Goal: Task Accomplishment & Management: Manage account settings

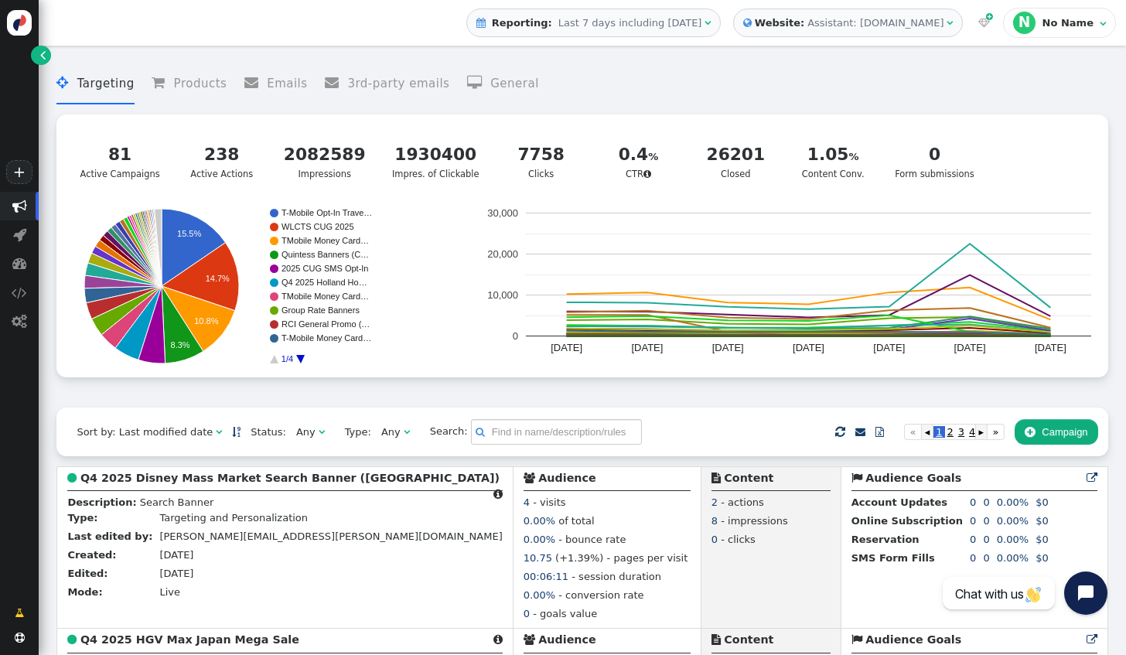
click at [952, 25] on span "" at bounding box center [949, 23] width 6 height 10
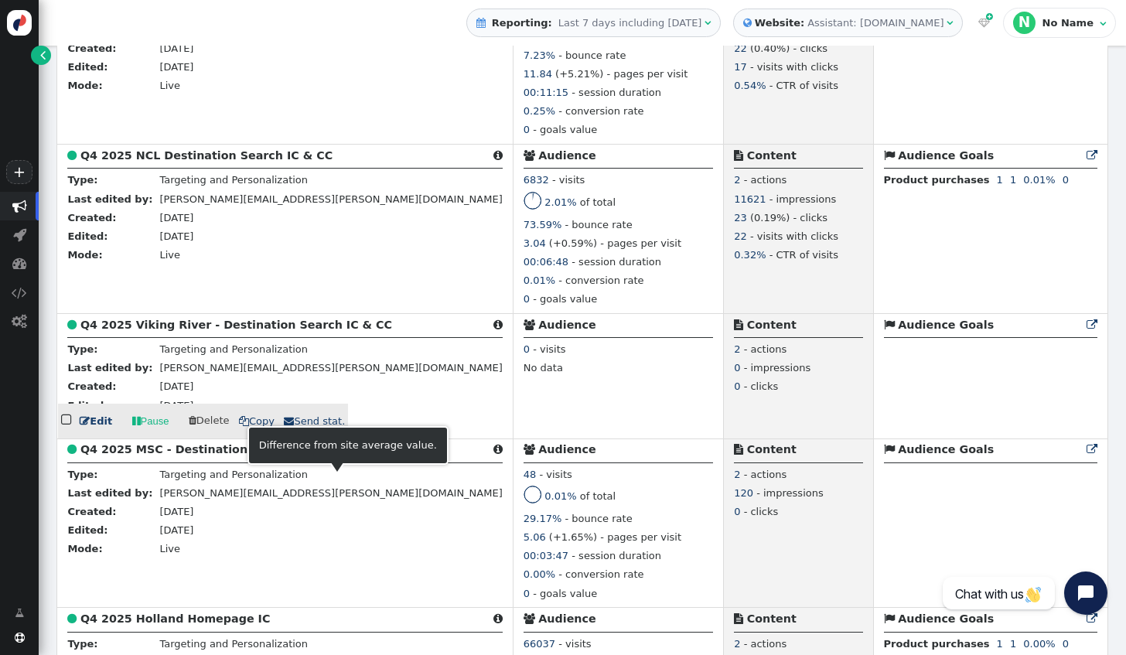
scroll to position [2680, 0]
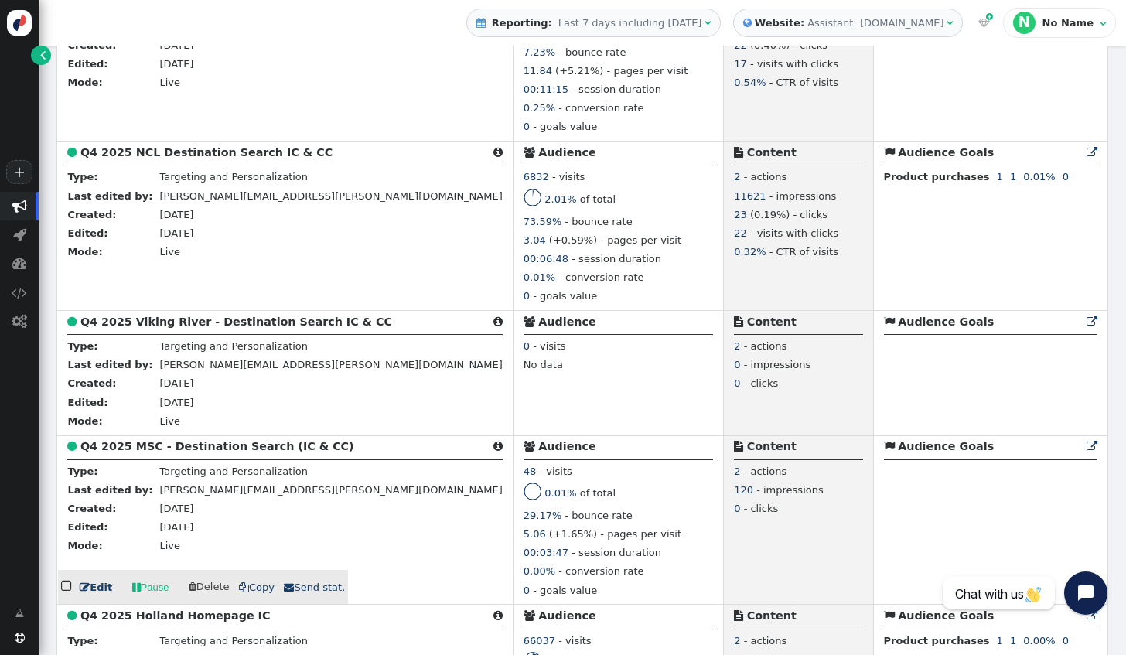
click at [98, 595] on link " Edit" at bounding box center [96, 587] width 32 height 15
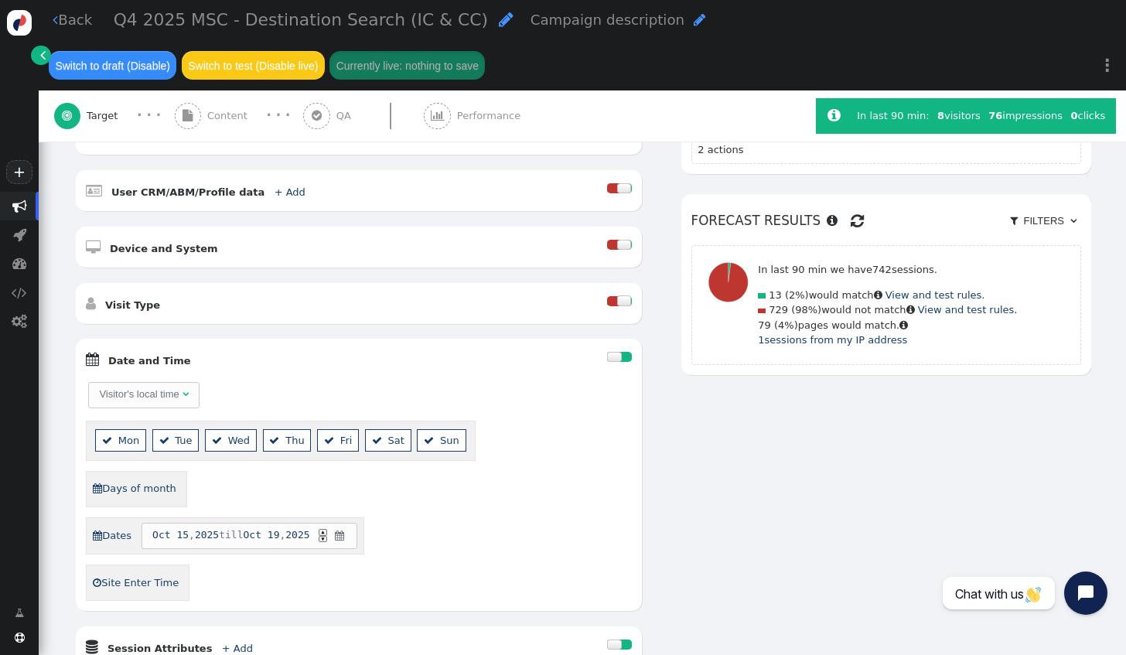
scroll to position [390, 0]
click at [218, 117] on span "Content" at bounding box center [230, 115] width 46 height 15
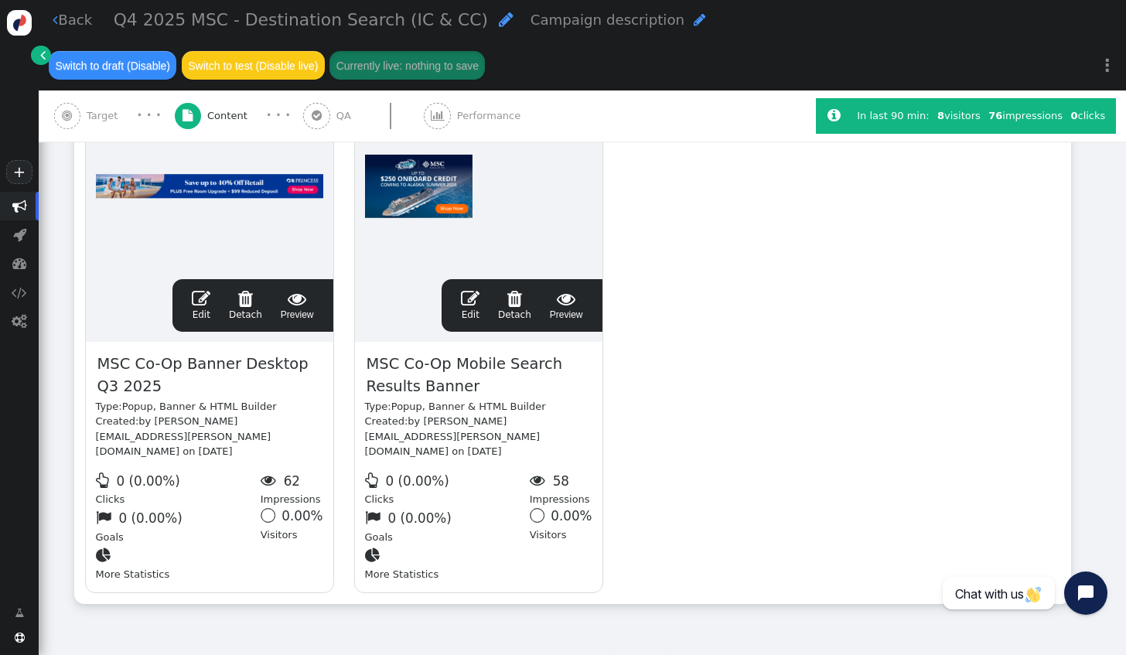
click at [199, 317] on link " Edit" at bounding box center [201, 305] width 19 height 32
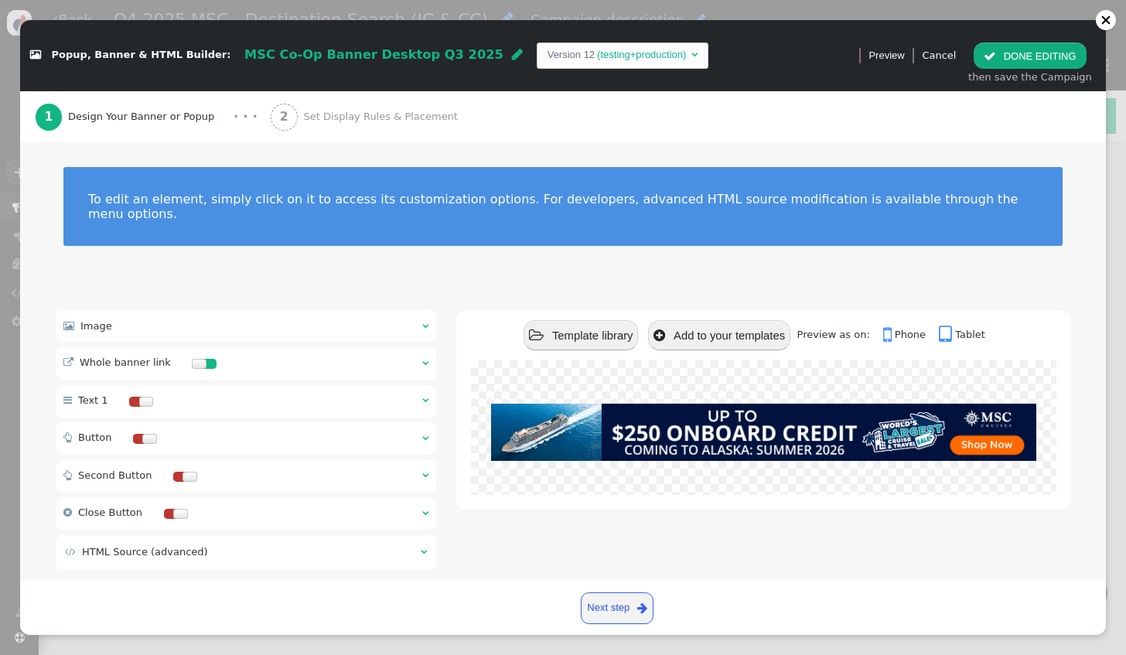
click at [317, 124] on div "2 Set Display Rules & Placement" at bounding box center [367, 116] width 193 height 51
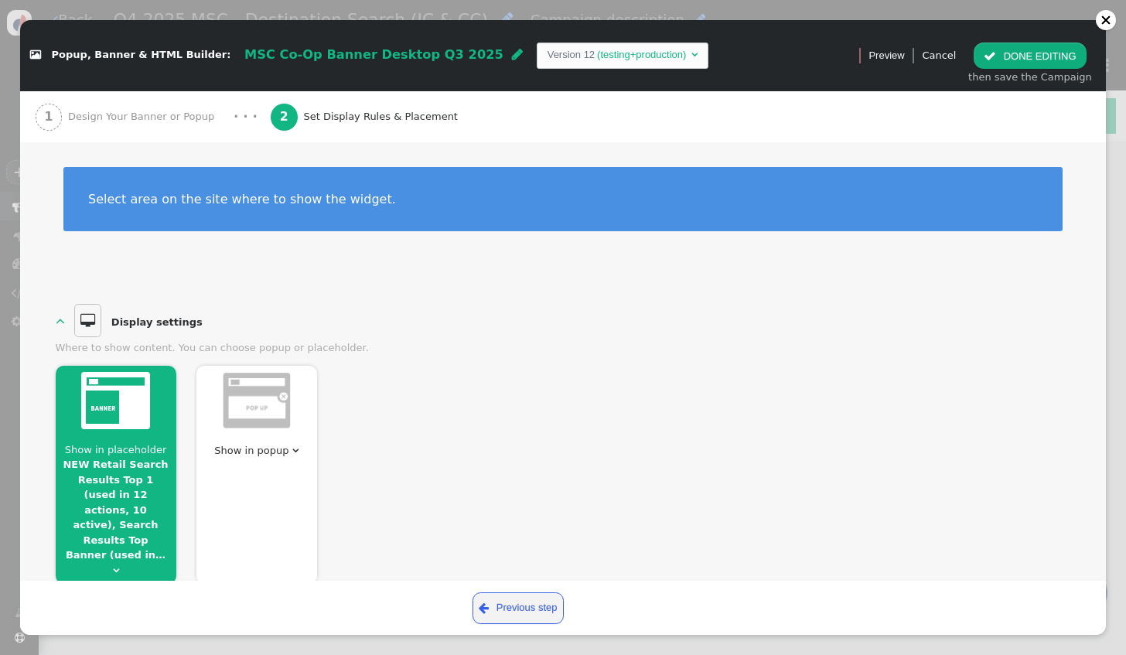
click at [124, 434] on div at bounding box center [116, 402] width 121 height 73
click at [1015, 47] on button " DONE EDITING" at bounding box center [1029, 56] width 112 height 26
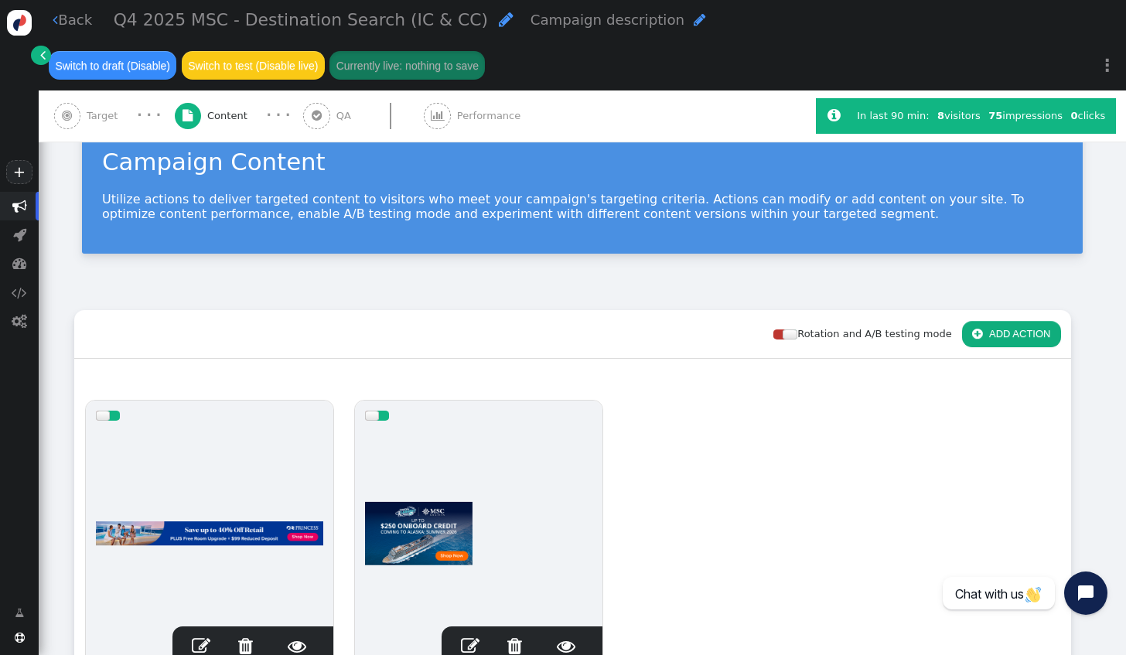
scroll to position [0, 0]
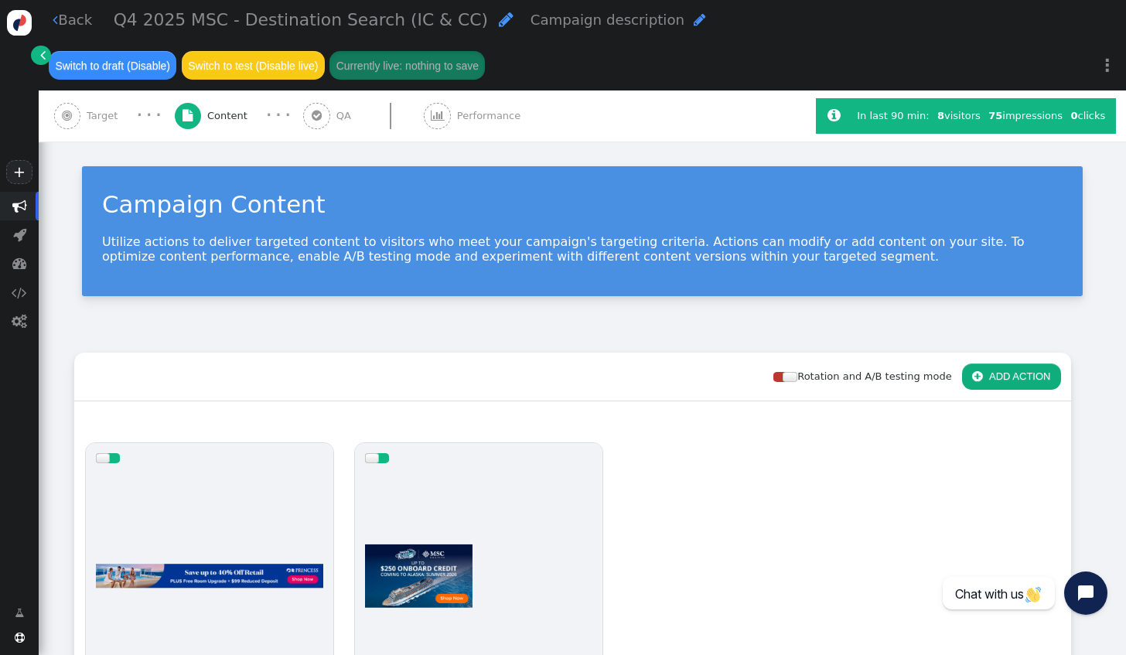
click at [94, 119] on span "Target" at bounding box center [105, 115] width 37 height 15
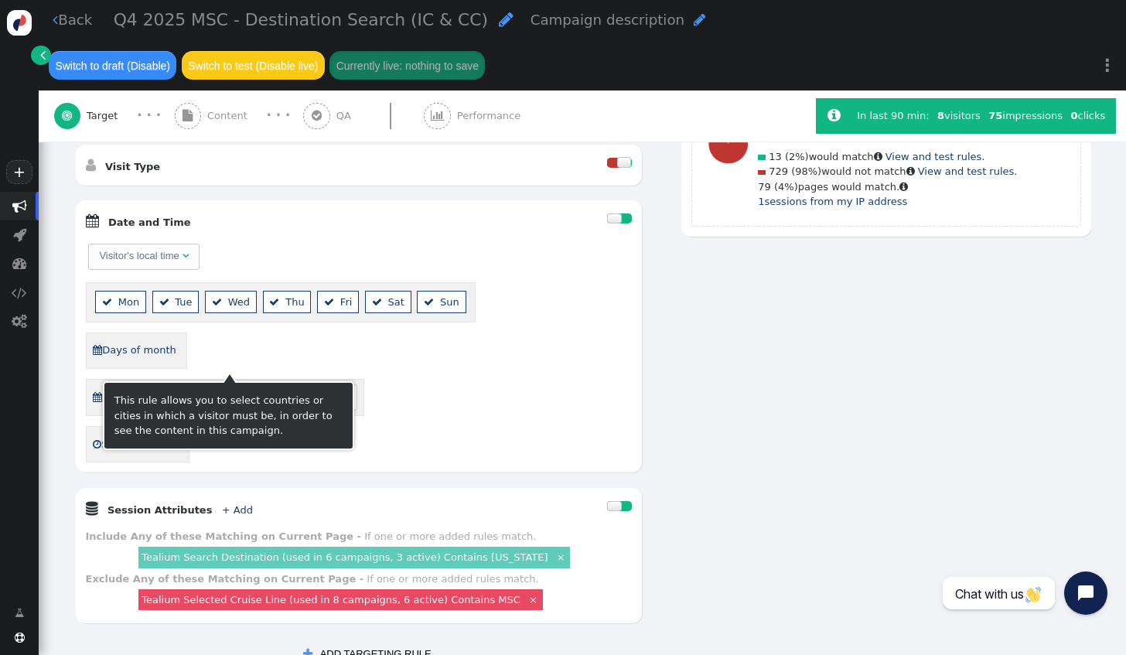
scroll to position [530, 0]
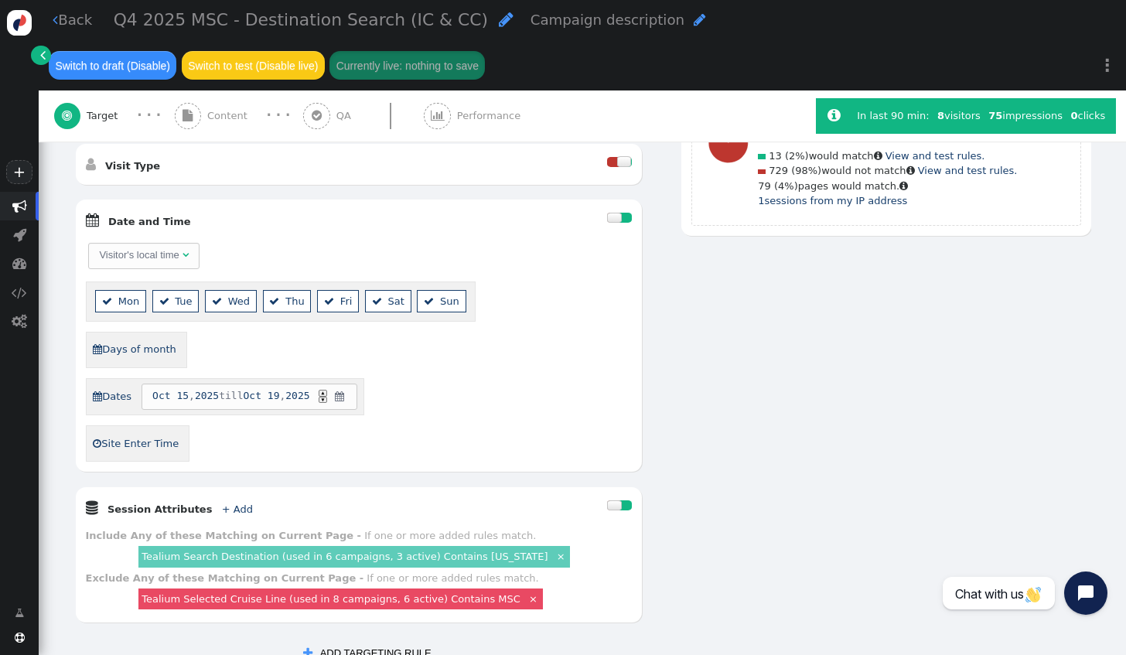
click at [73, 26] on link " Back" at bounding box center [72, 19] width 39 height 21
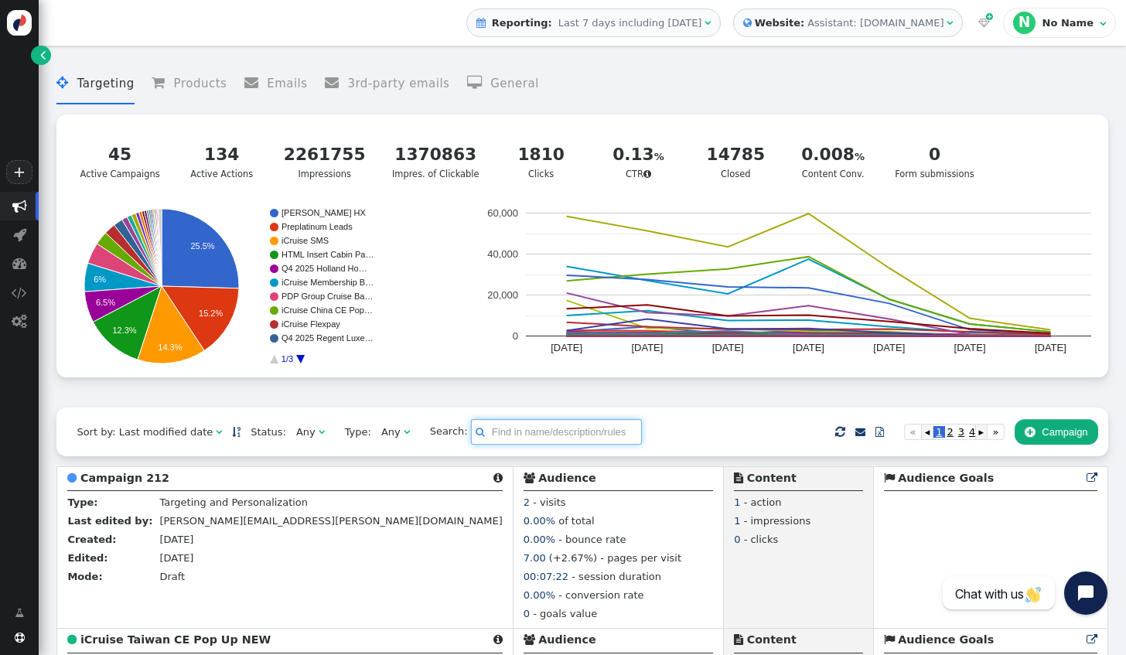
click at [518, 419] on input "text" at bounding box center [556, 432] width 171 height 26
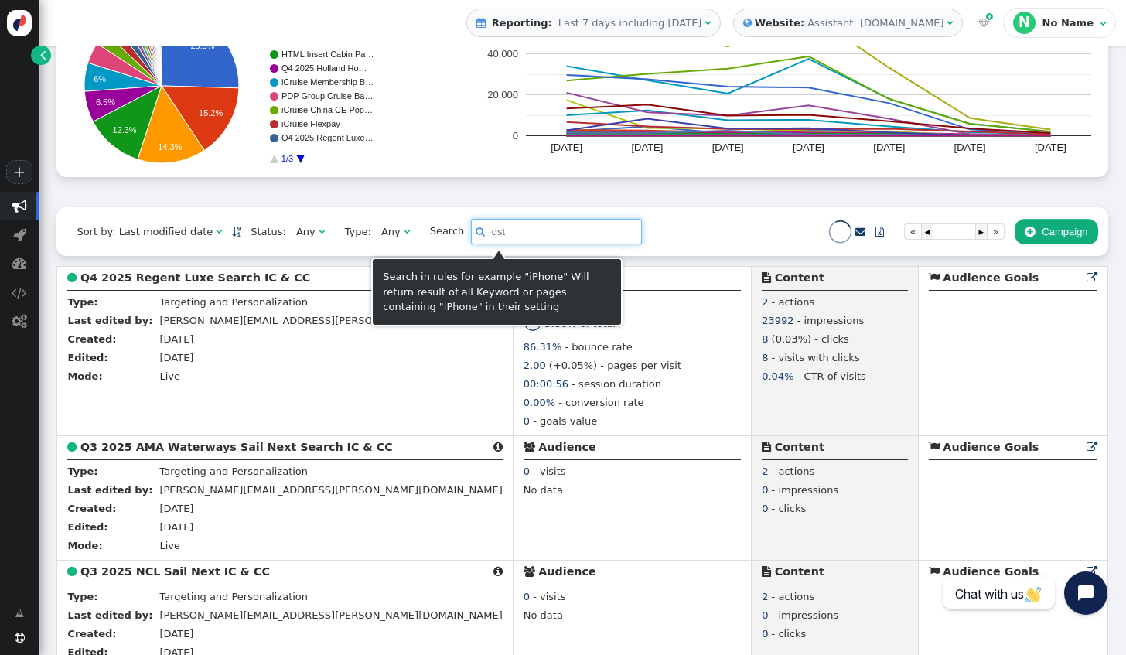
click at [471, 235] on input "dst" at bounding box center [556, 232] width 171 height 26
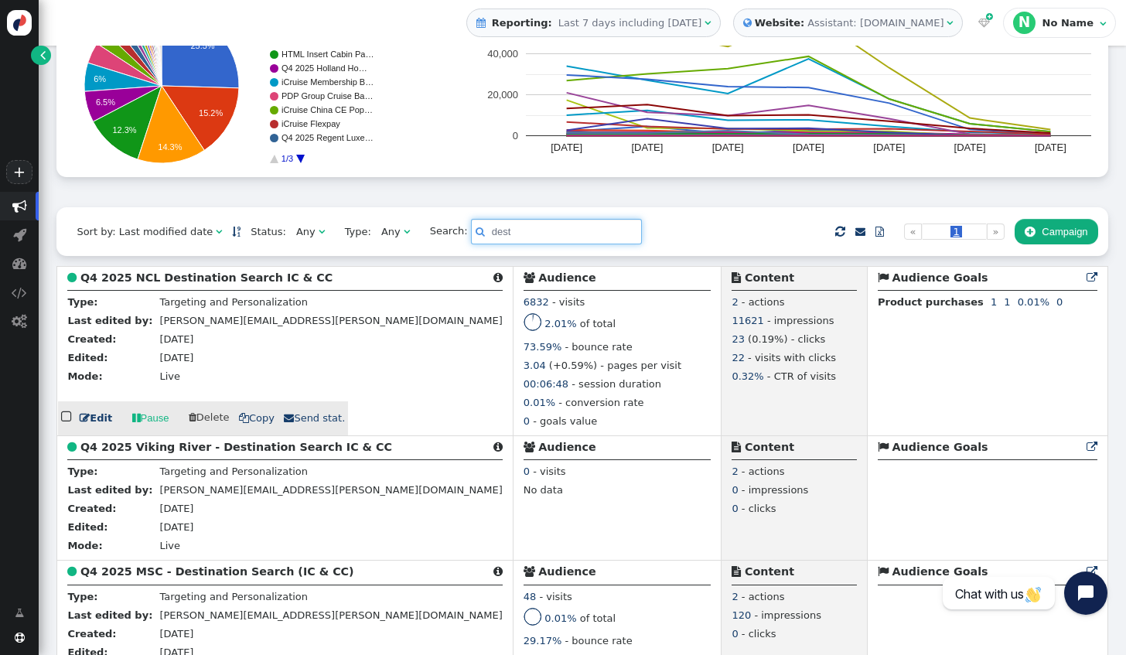
type input "dest"
click at [90, 421] on link " Edit" at bounding box center [96, 418] width 32 height 15
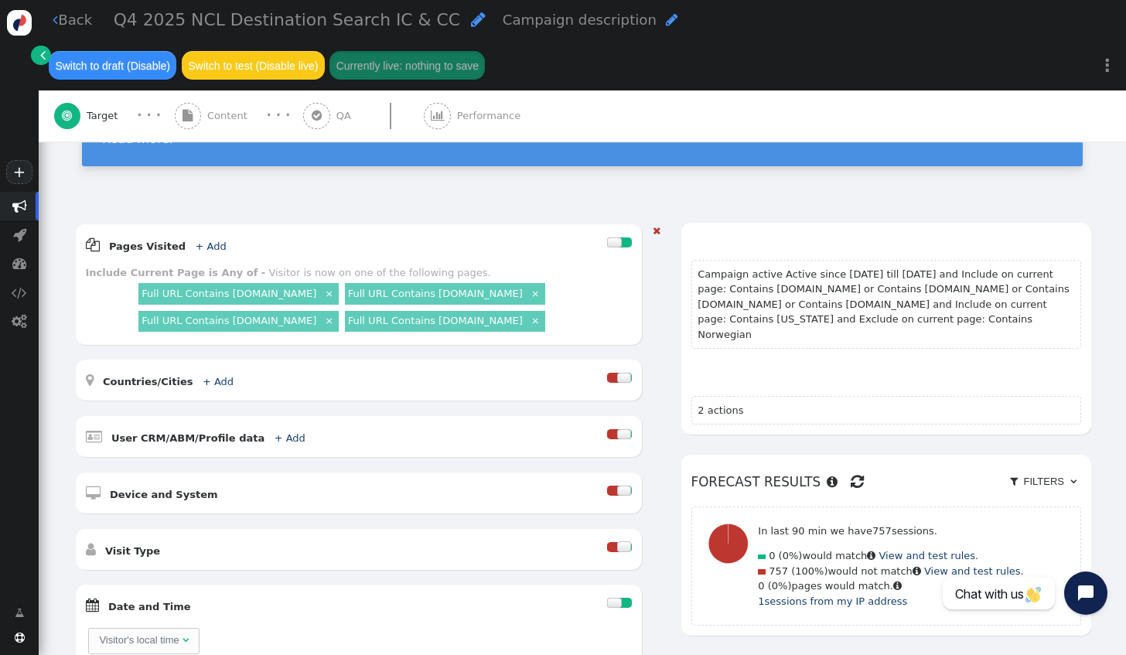
scroll to position [144, 0]
click at [77, 30] on link " Back" at bounding box center [72, 19] width 39 height 21
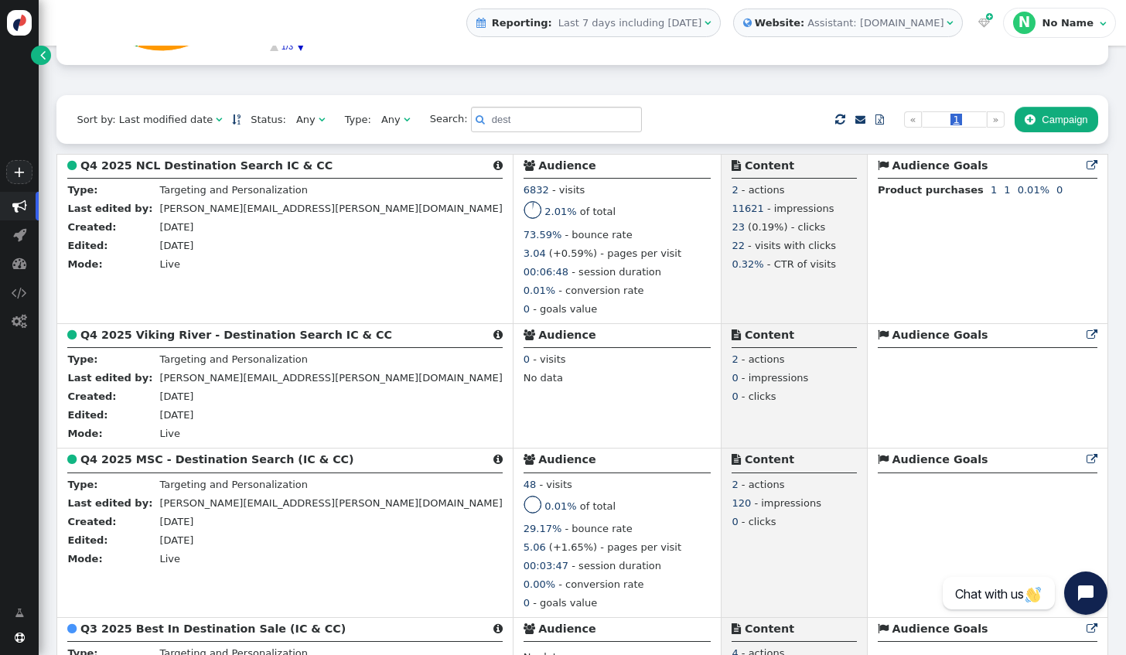
scroll to position [380, 0]
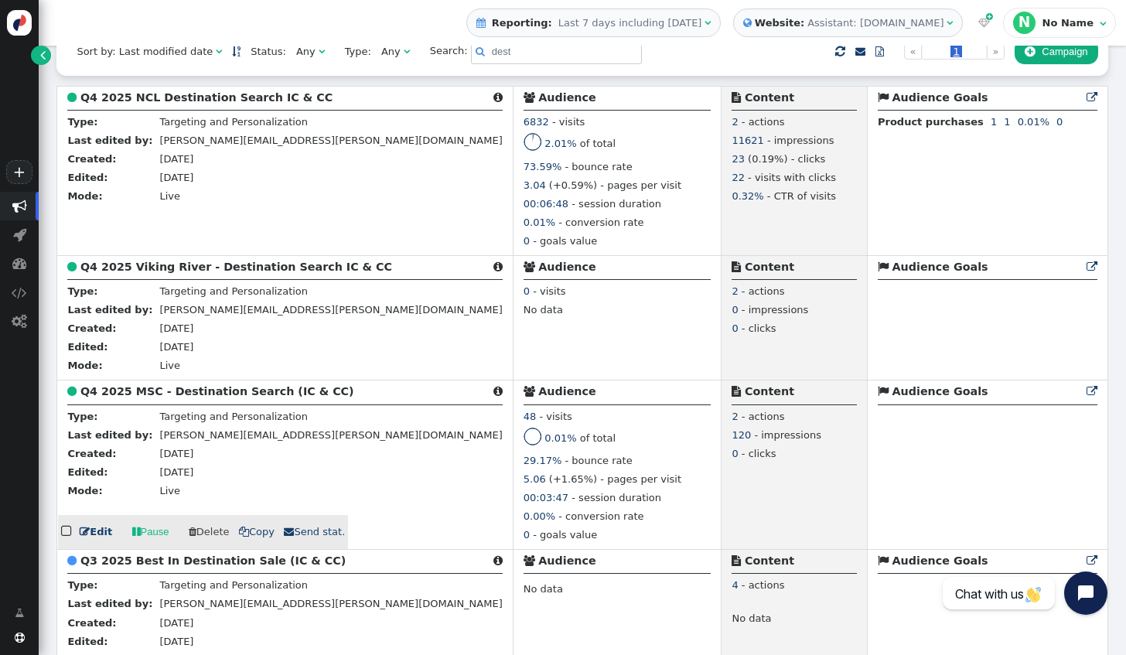
click at [104, 540] on link " Edit" at bounding box center [96, 531] width 32 height 15
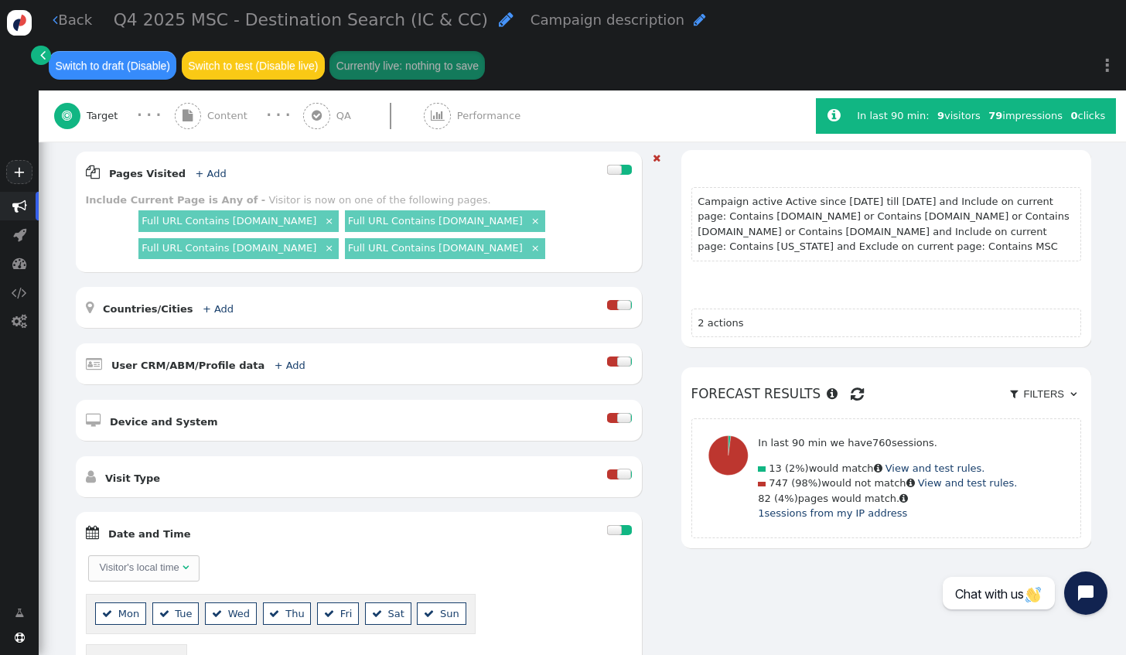
scroll to position [216, 0]
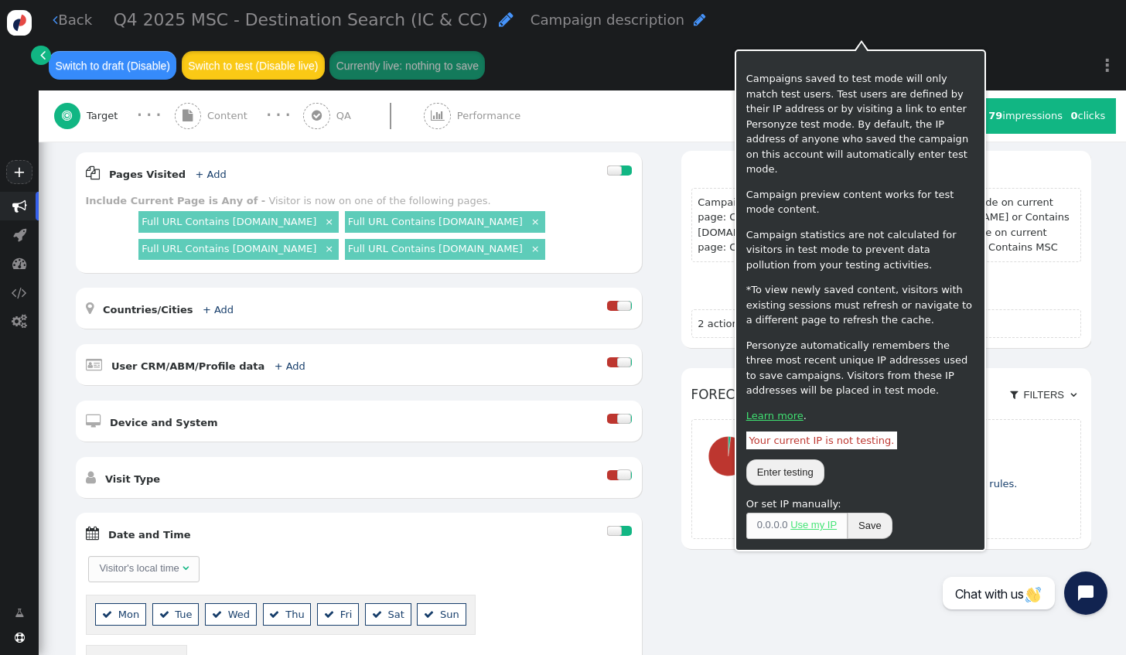
click at [325, 51] on button "Switch to test (Disable live)" at bounding box center [253, 65] width 143 height 28
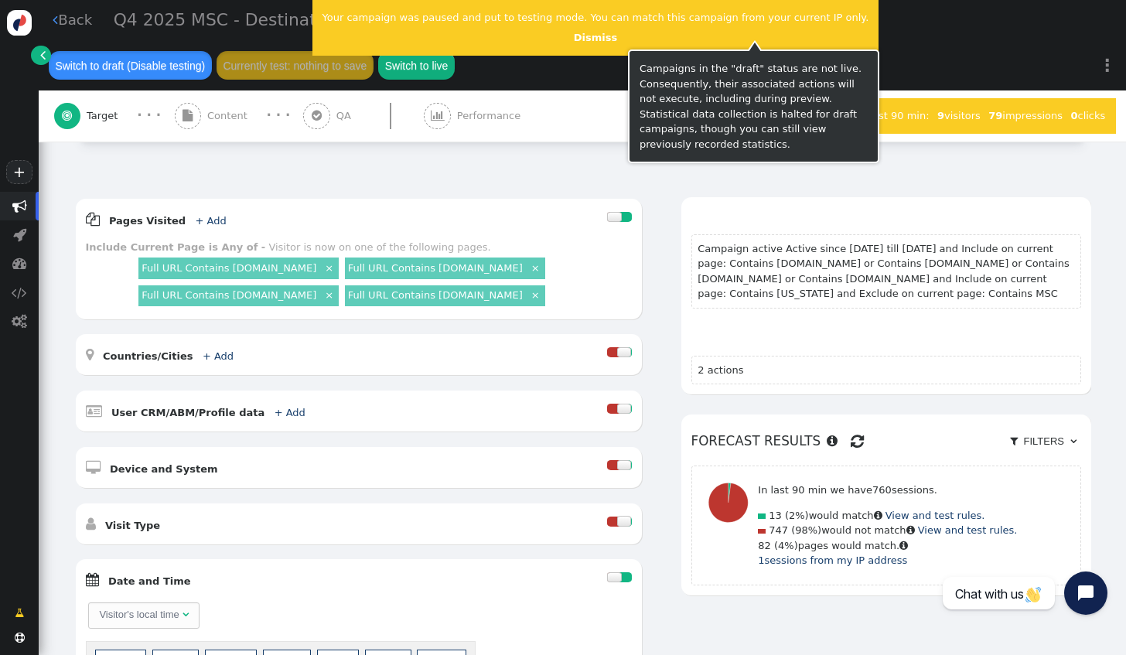
click at [212, 51] on button "Switch to draft (Disable testing)" at bounding box center [130, 65] width 163 height 28
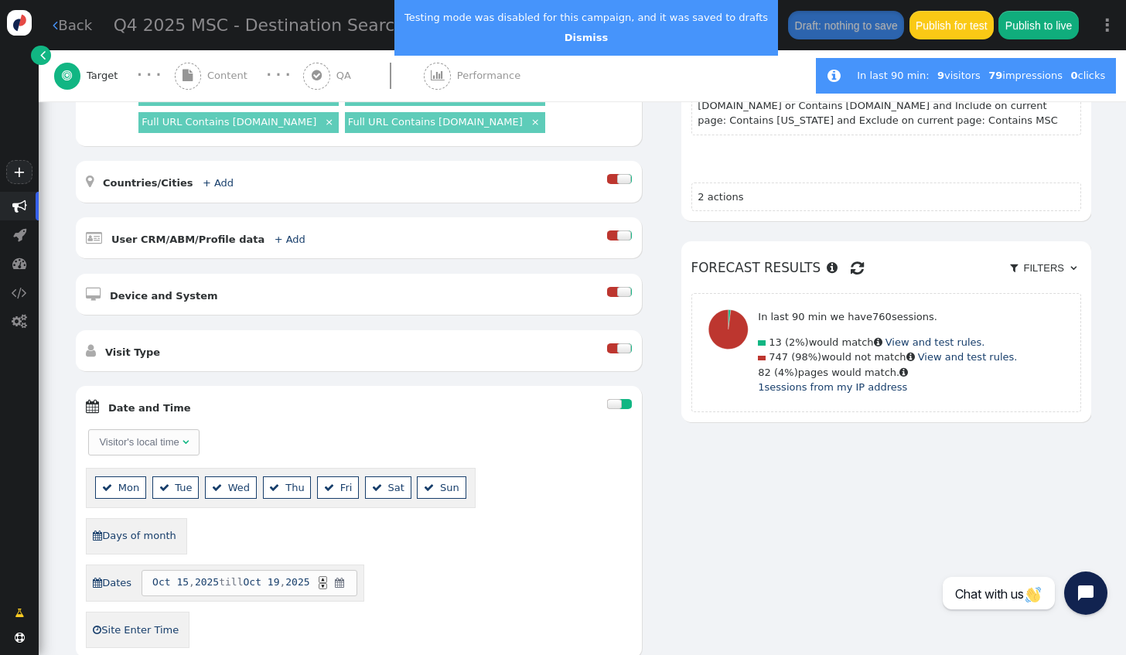
scroll to position [329, 0]
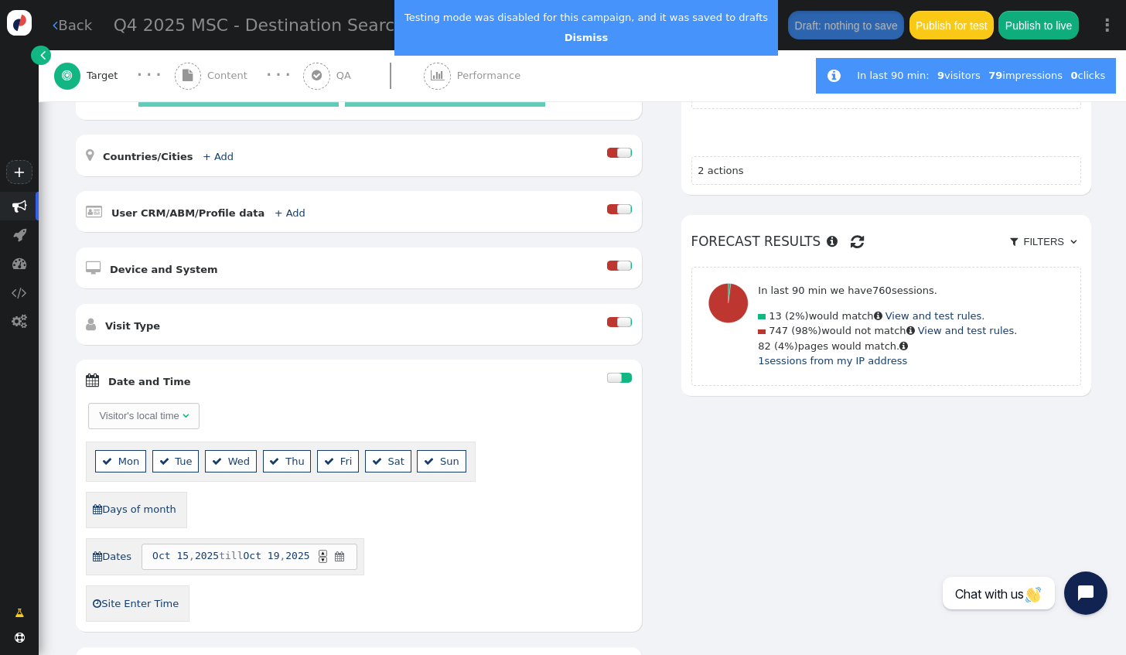
click at [87, 26] on link " Back" at bounding box center [72, 25] width 39 height 21
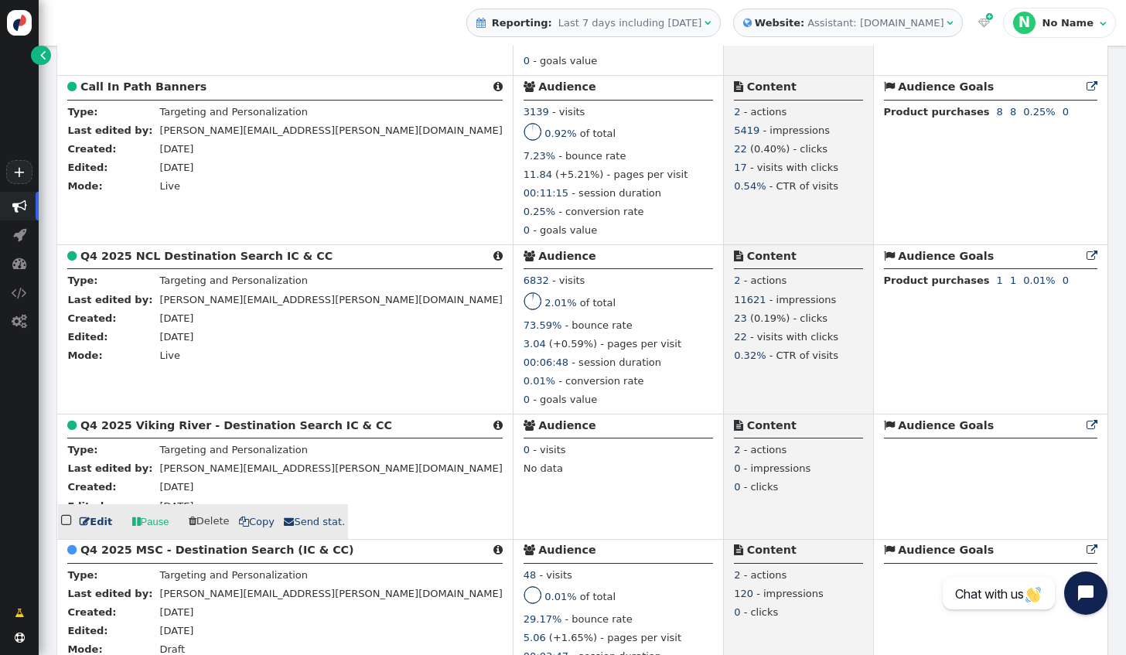
scroll to position [2580, 0]
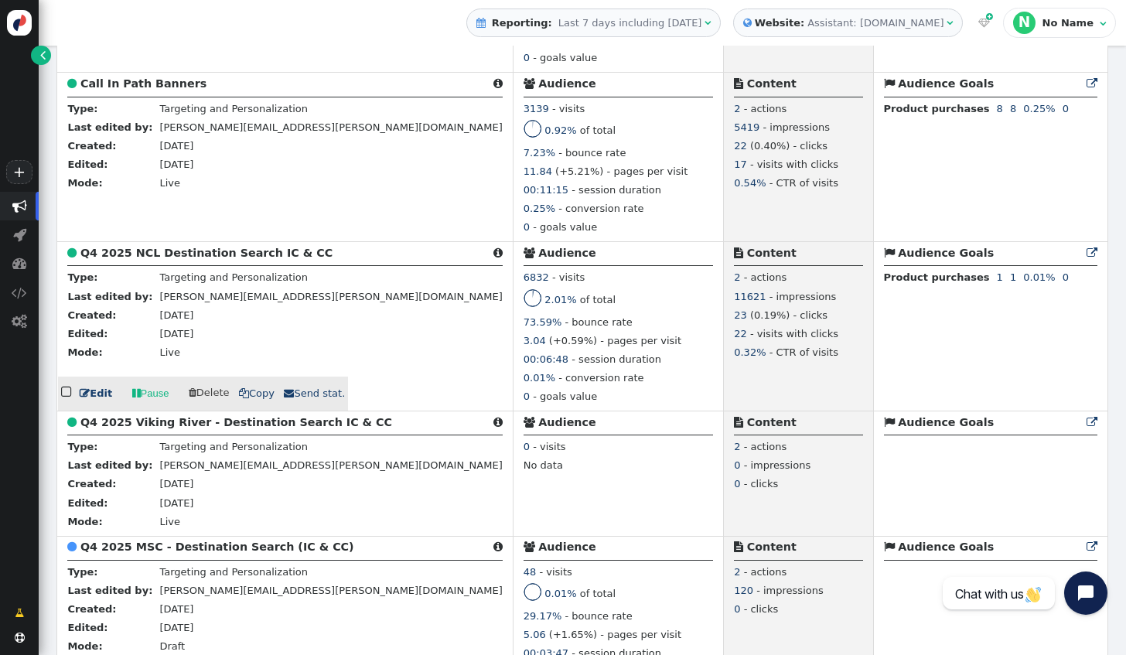
click at [88, 394] on span "" at bounding box center [85, 393] width 10 height 10
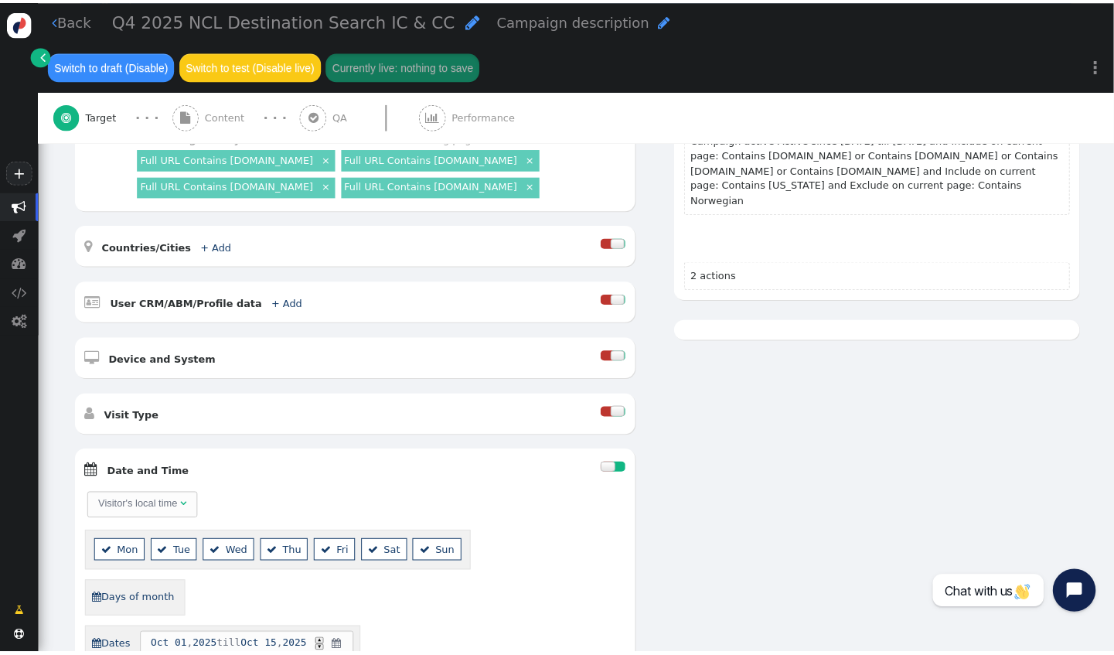
scroll to position [291, 0]
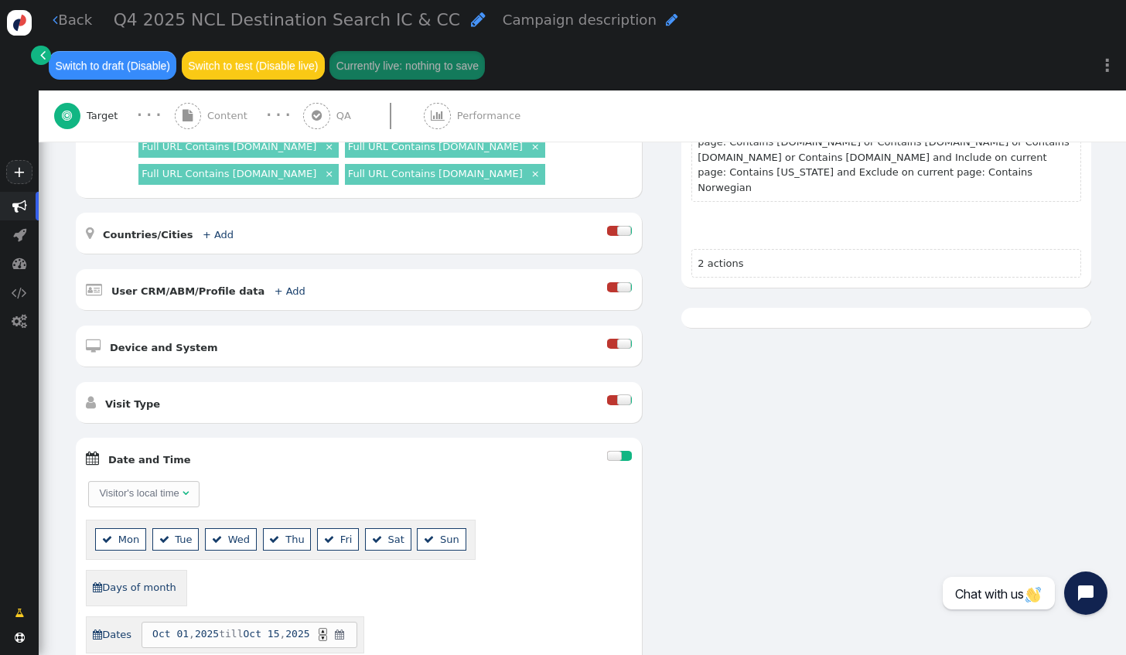
click at [345, 627] on span "" at bounding box center [339, 634] width 13 height 15
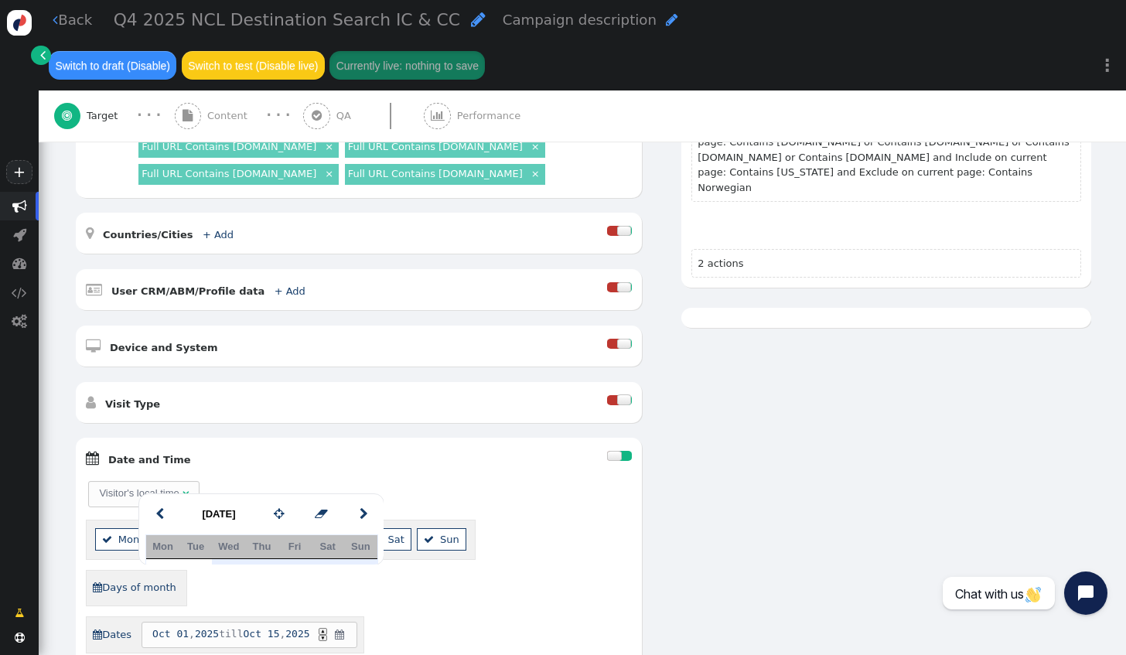
scroll to position [337, 0]
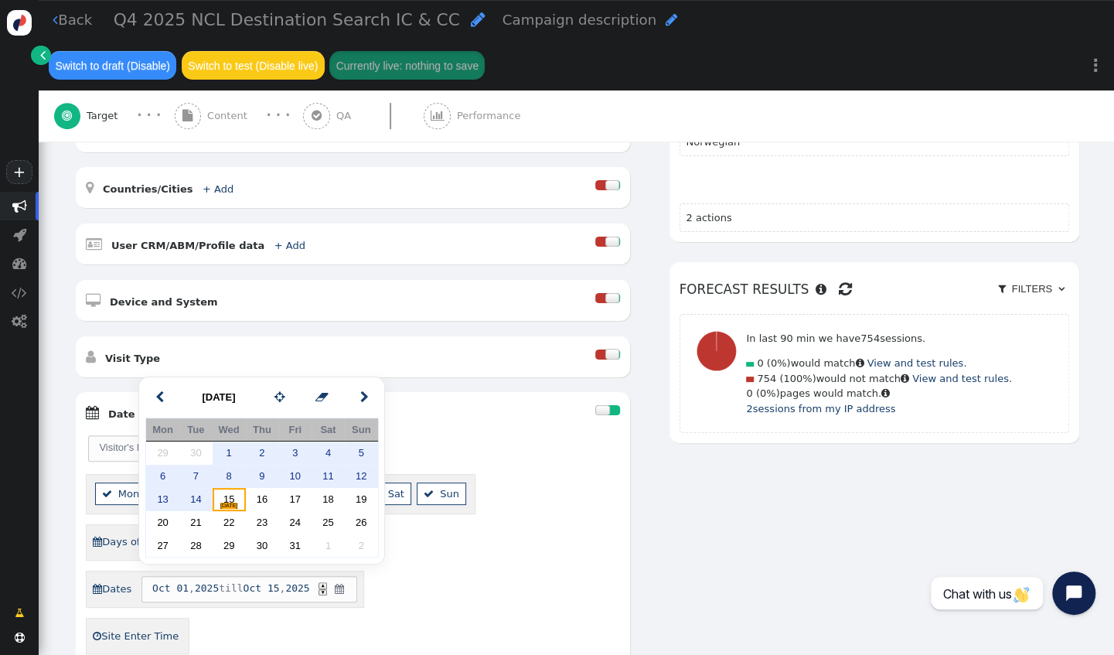
click at [233, 499] on div "[DATE]" at bounding box center [229, 503] width 33 height 15
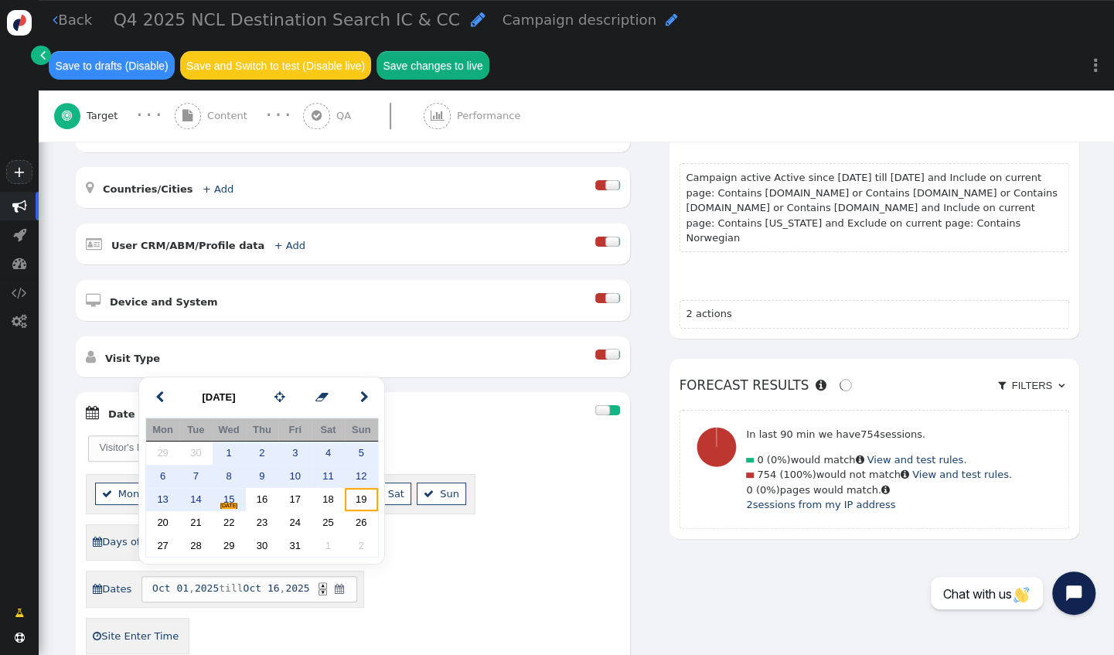
click at [354, 500] on td "19" at bounding box center [361, 499] width 33 height 23
click at [178, 581] on span "01" at bounding box center [182, 588] width 12 height 15
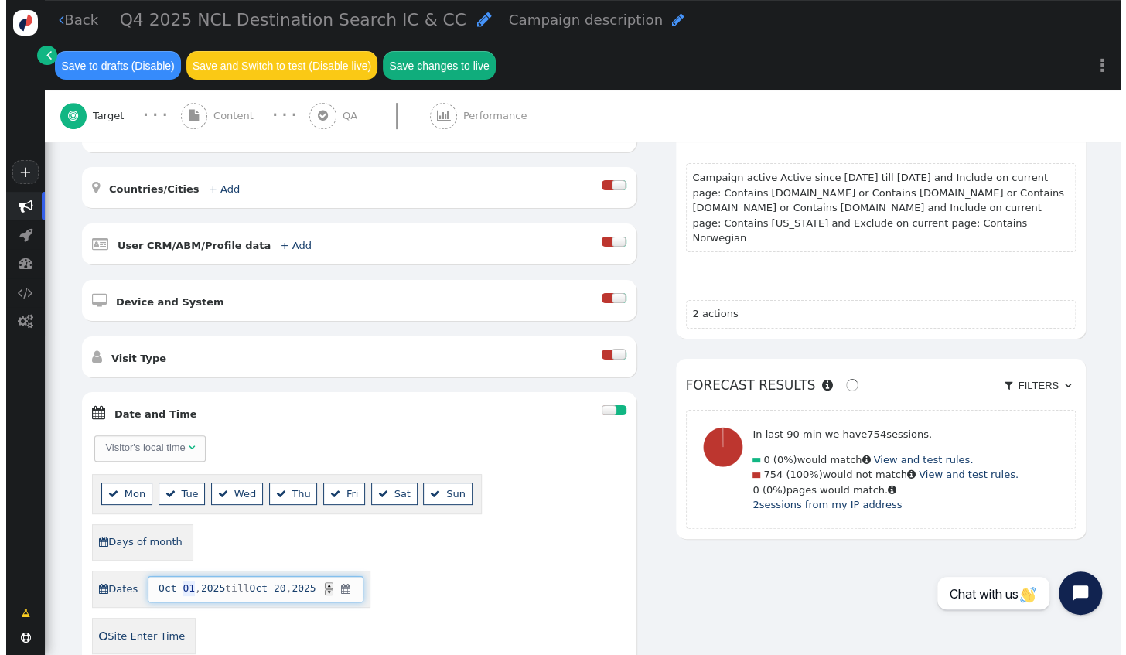
scroll to position [291, 0]
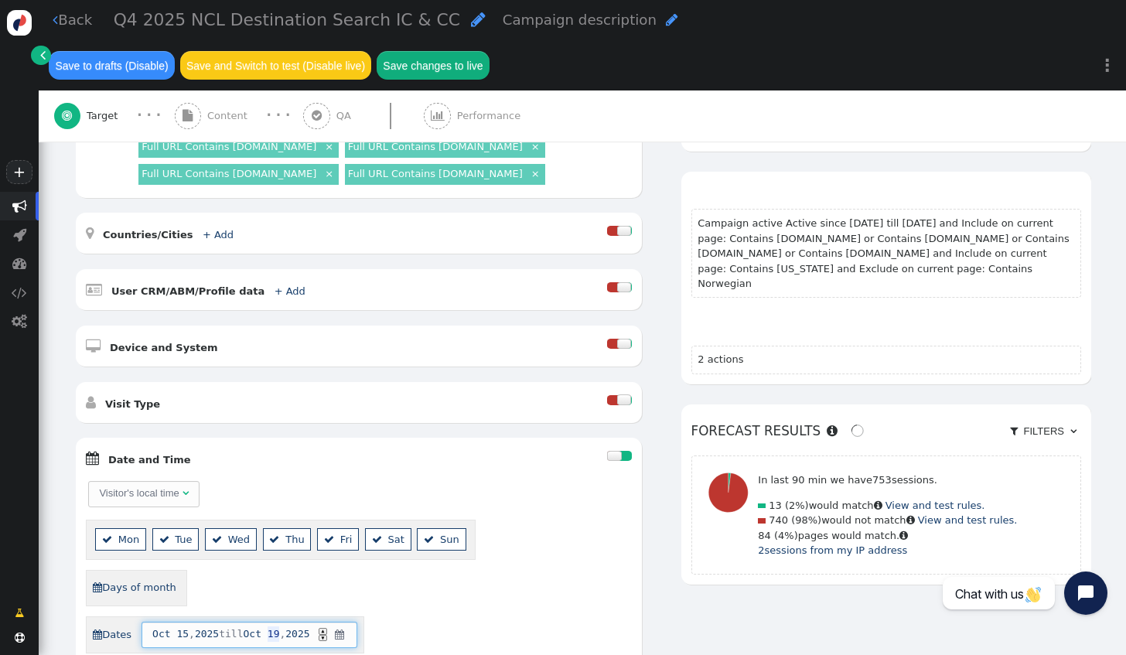
click at [455, 609] on div "Visitor's local time   Mon  Tue  Wed  Thu  Fri  Sat  Sun  Days of mont…" at bounding box center [359, 589] width 546 height 220
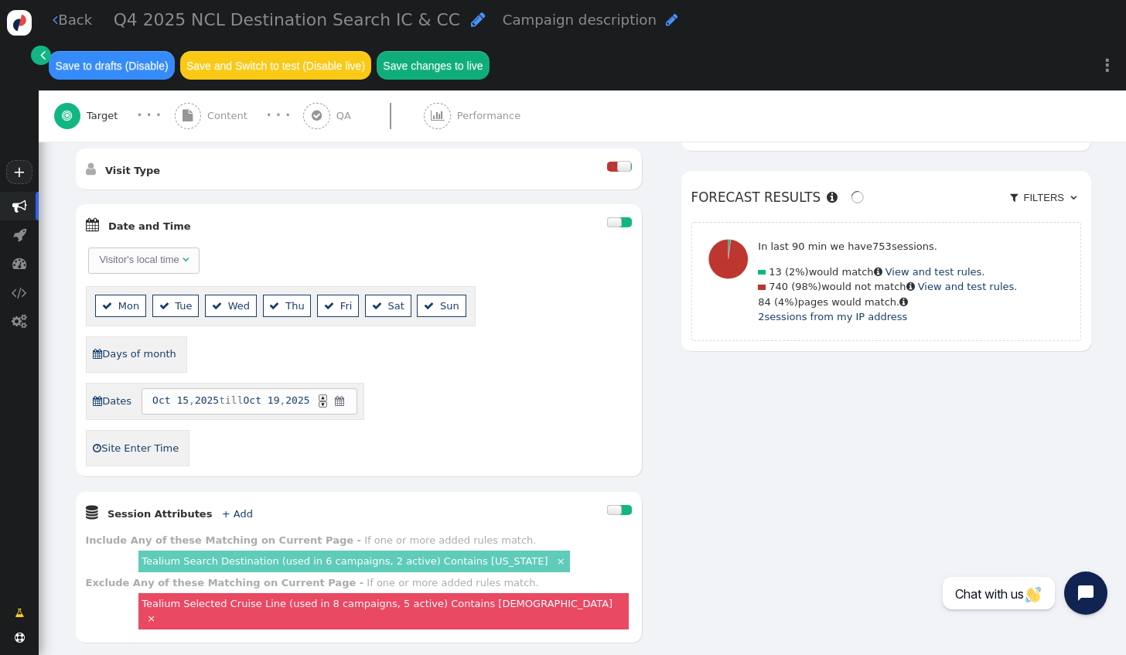
scroll to position [526, 0]
click at [461, 597] on link "Tealium Selected Cruise Line (used in 8 campaigns, 5 active) Contains [DEMOGRAP…" at bounding box center [376, 603] width 471 height 12
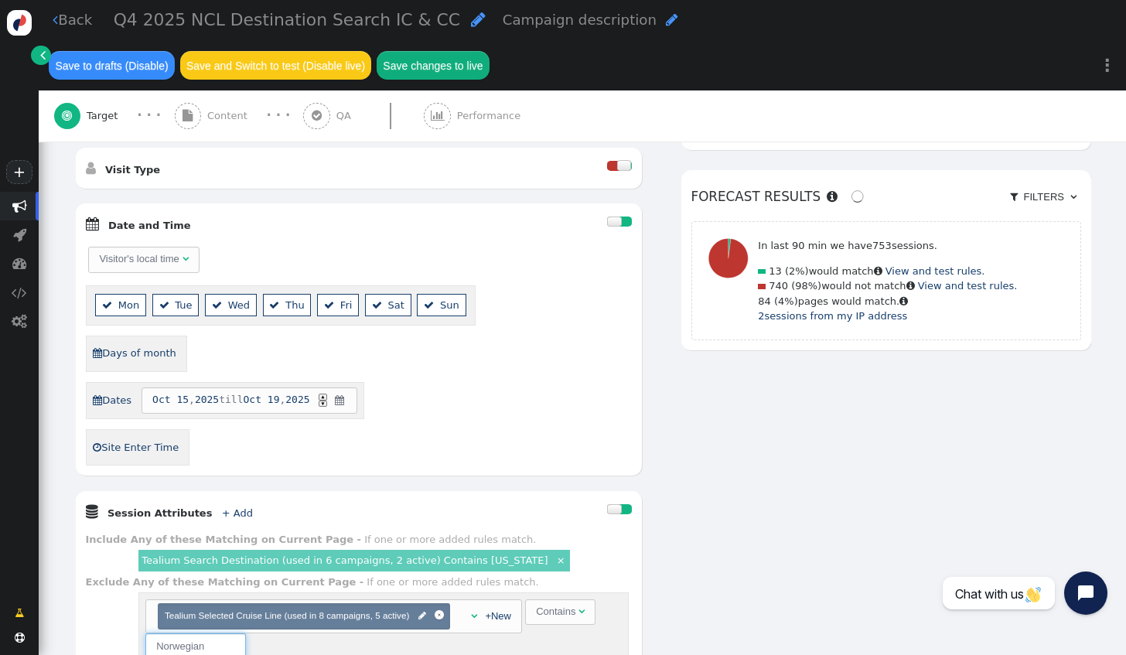
drag, startPoint x: 206, startPoint y: 591, endPoint x: 147, endPoint y: 583, distance: 59.4
click at [147, 633] on input "Norwegian" at bounding box center [195, 646] width 101 height 26
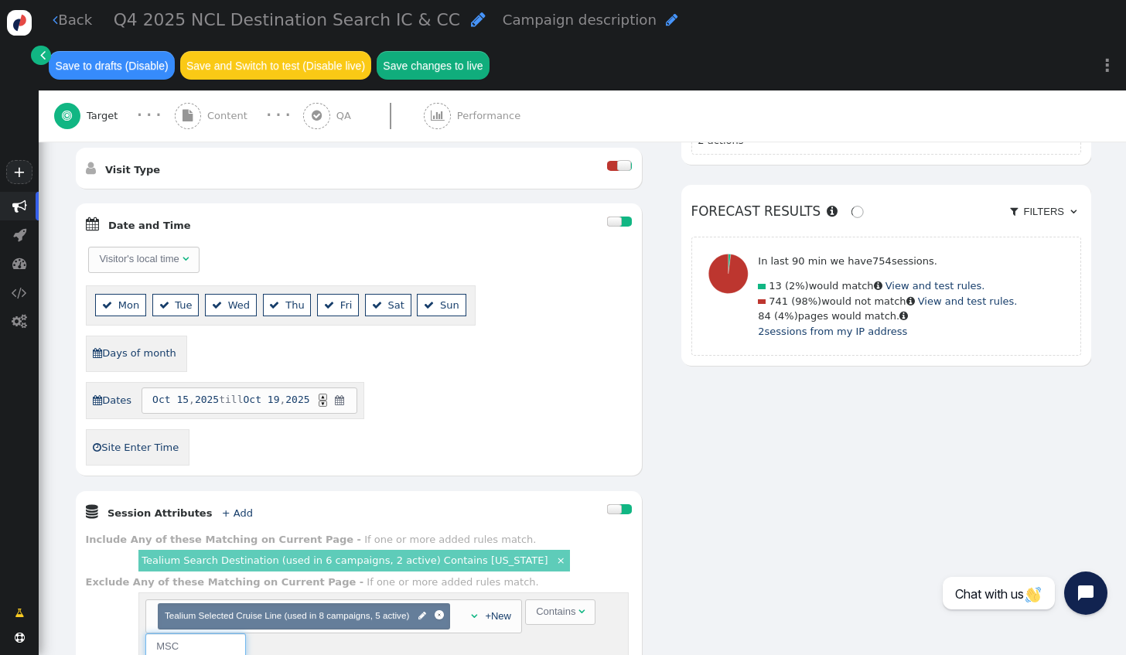
type input "MSC"
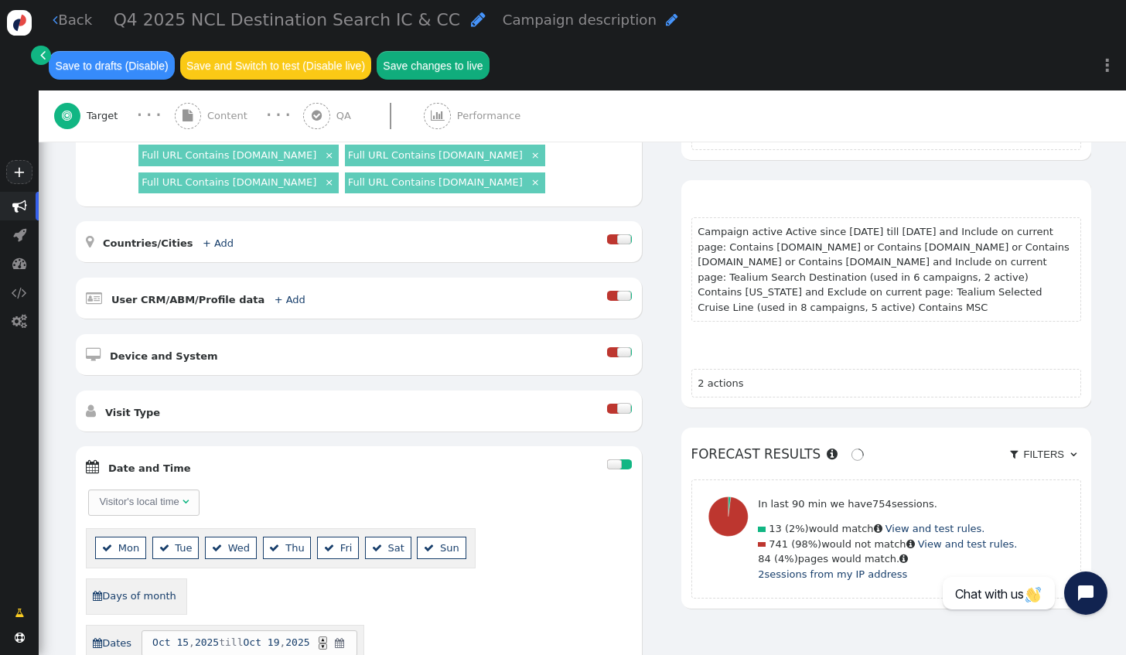
scroll to position [276, 0]
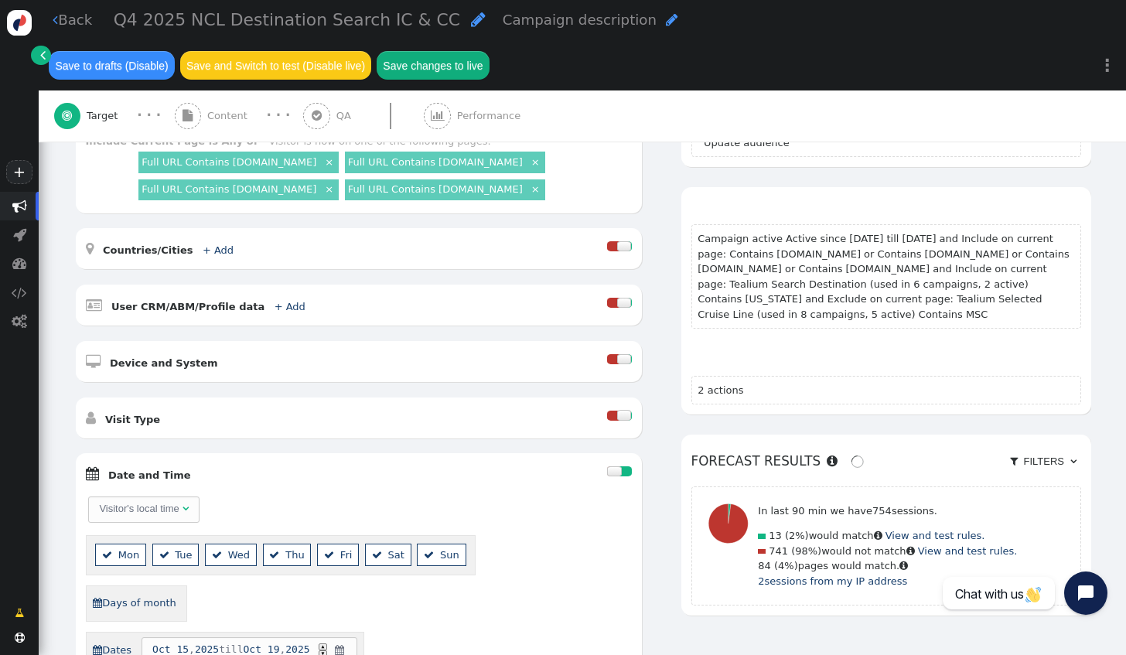
click at [214, 108] on span "Content" at bounding box center [230, 115] width 46 height 15
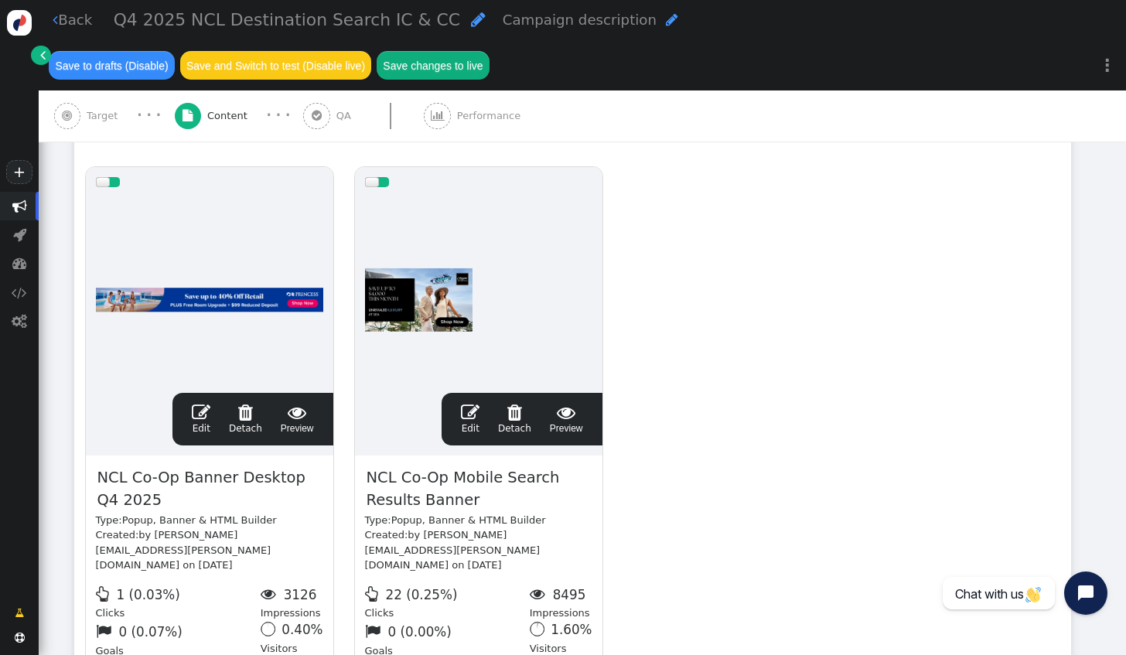
click at [202, 403] on span "" at bounding box center [201, 412] width 19 height 19
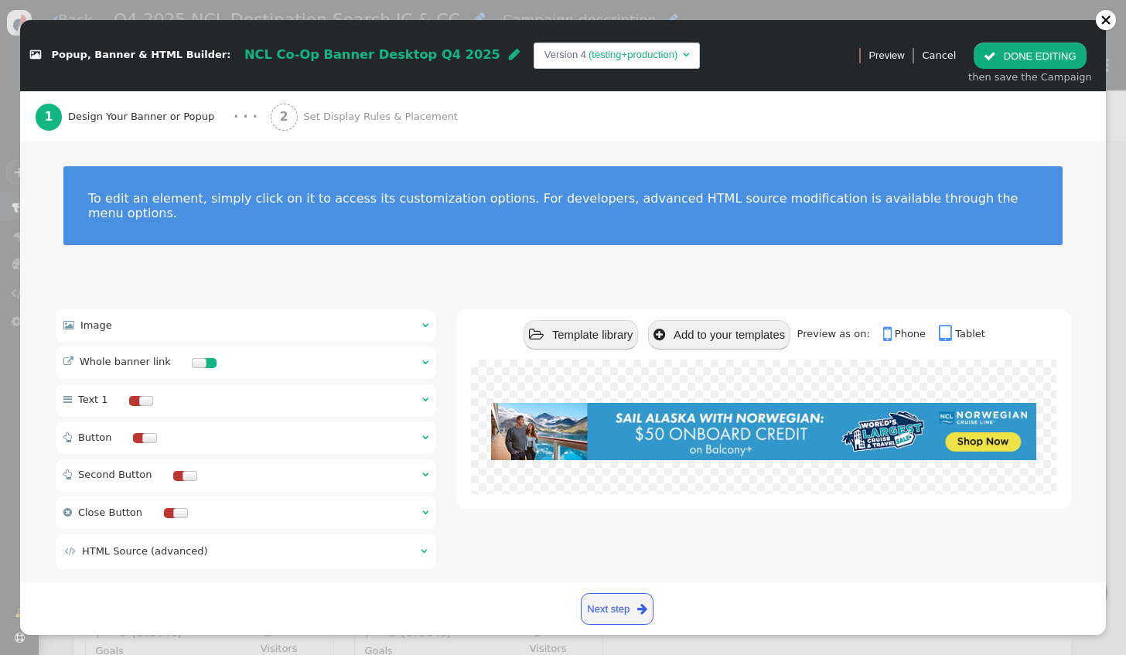
click at [509, 57] on span "" at bounding box center [514, 54] width 11 height 12
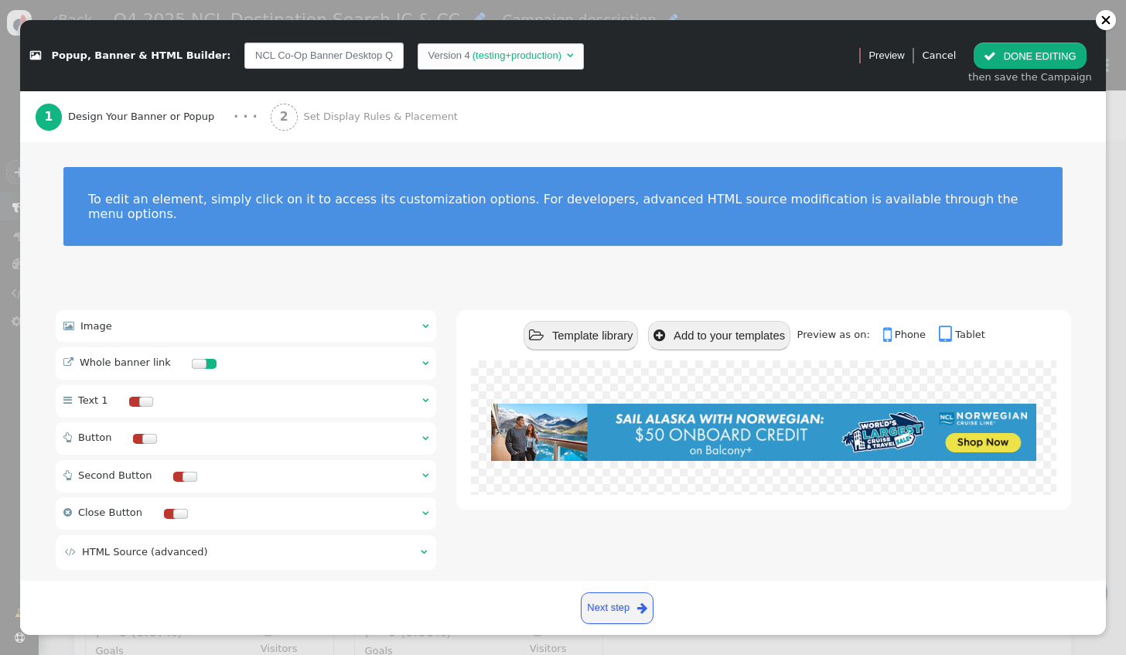
scroll to position [0, 30]
click at [244, 51] on input "NCL Co-Op Banner Desktop Q4 2025" at bounding box center [323, 56] width 159 height 26
click at [244, 56] on input "Co-Op Banner Desktop Q4 2025" at bounding box center [323, 56] width 159 height 26
type input "MSC Co-Op Banner Desktop Q4 2025"
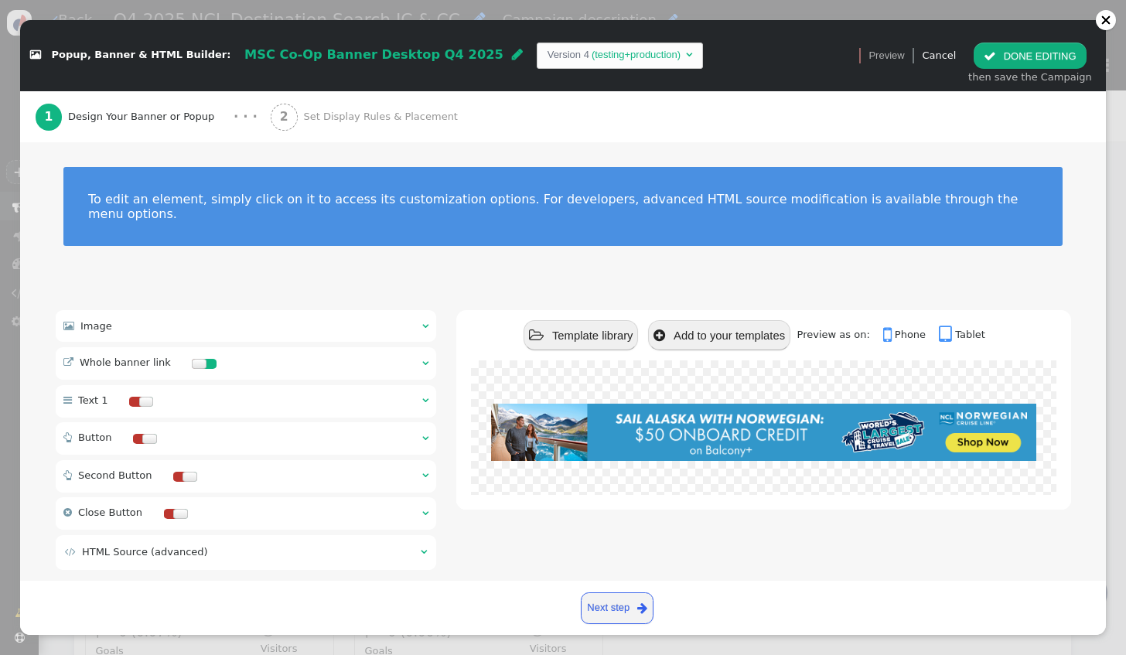
click at [312, 317] on div " Image  " at bounding box center [246, 326] width 381 height 32
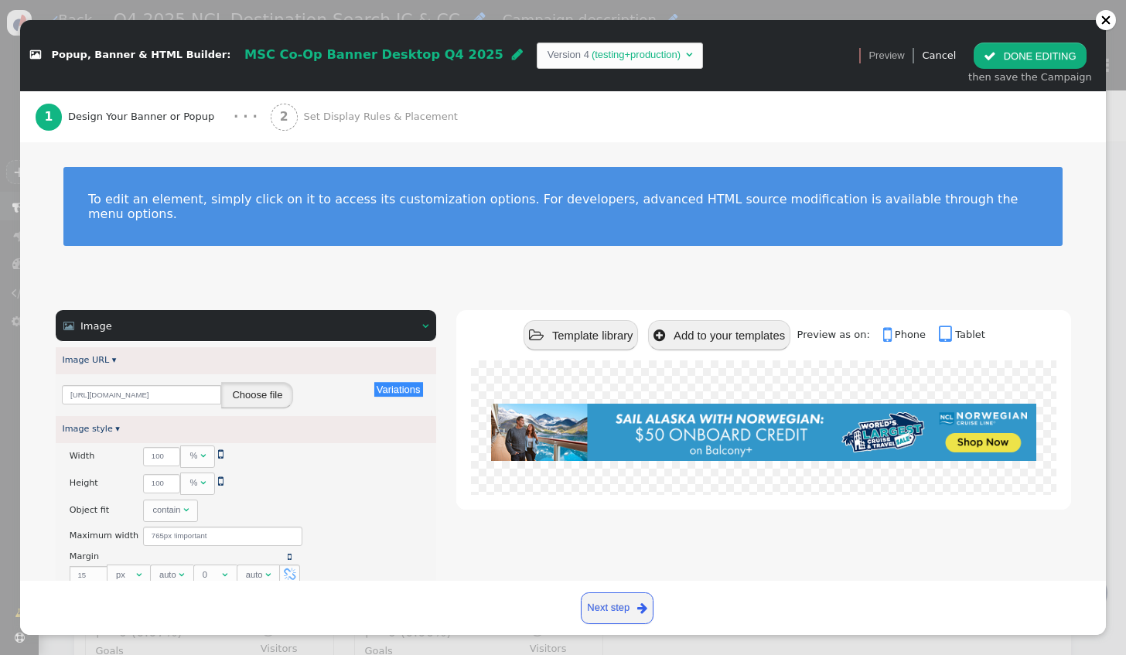
click at [255, 382] on button "Choose file" at bounding box center [257, 395] width 72 height 26
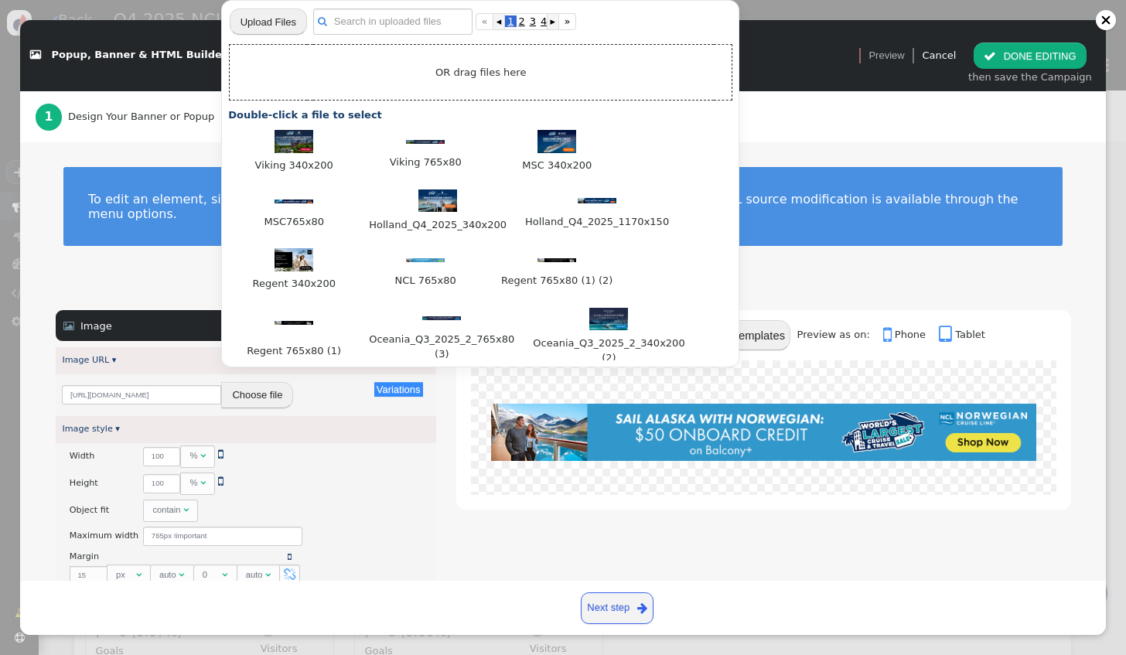
scroll to position [276, 0]
click at [306, 199] on img at bounding box center [293, 201] width 39 height 4
type input "[URL][DOMAIN_NAME]"
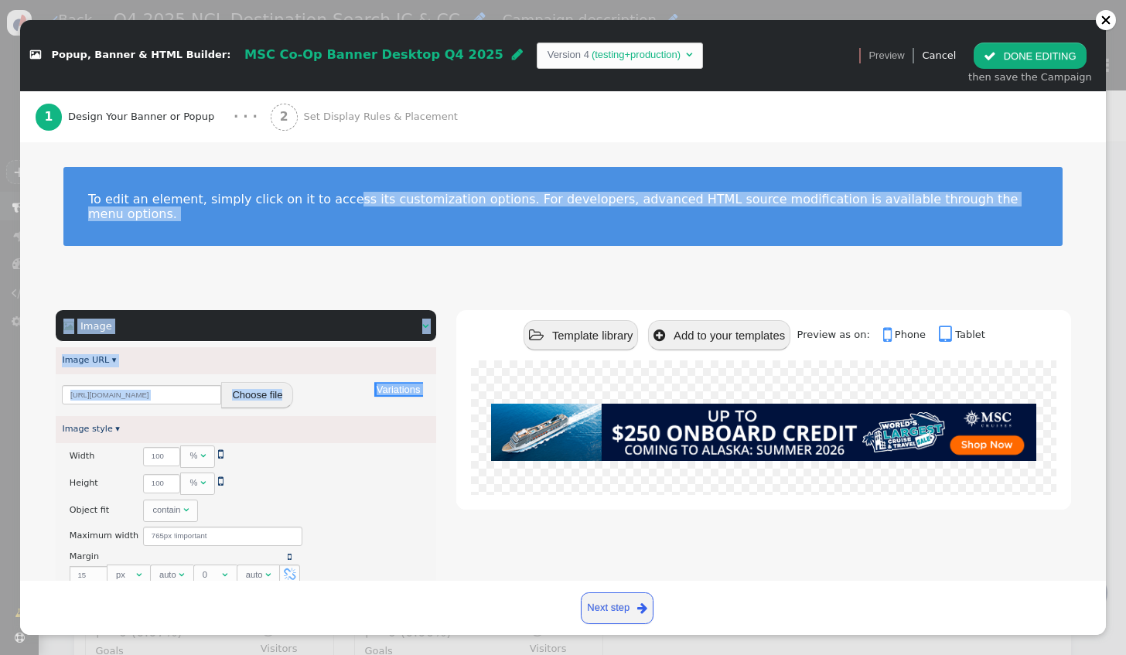
drag, startPoint x: 306, startPoint y: 198, endPoint x: 332, endPoint y: 378, distance: 182.0
click at [332, 378] on div "To edit an element, simply click on it to access its customization options. For…" at bounding box center [562, 587] width 1085 height 891
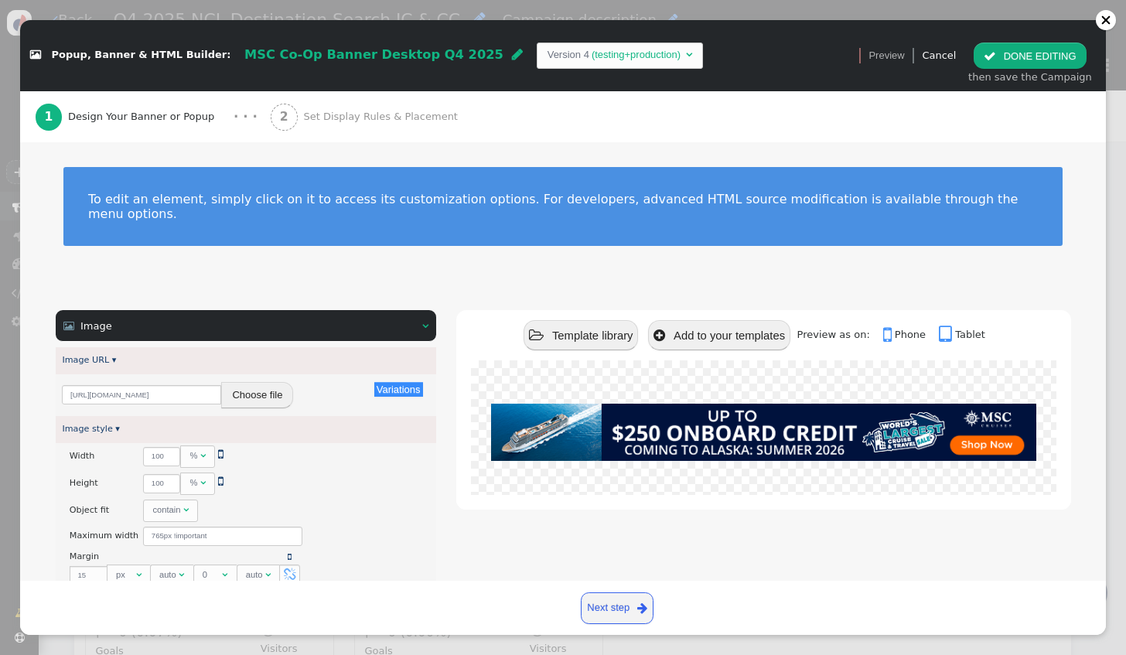
drag, startPoint x: 332, startPoint y: 378, endPoint x: 333, endPoint y: 390, distance: 11.6
click at [333, 390] on div "[URL][DOMAIN_NAME] Choose file" at bounding box center [245, 395] width 367 height 28
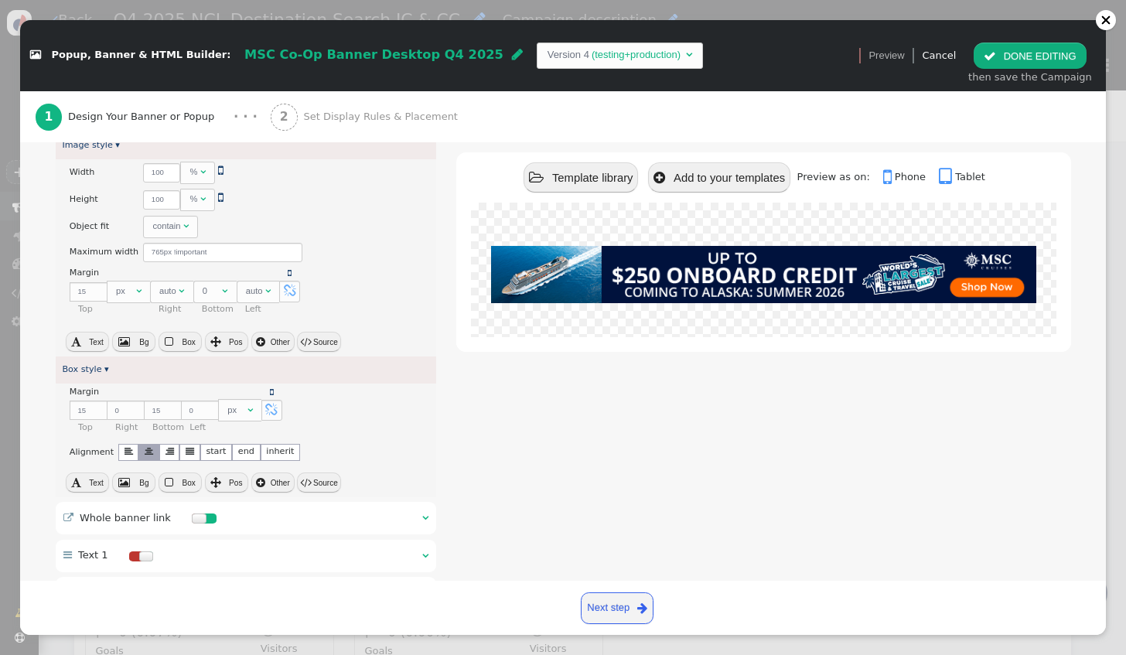
scroll to position [312, 0]
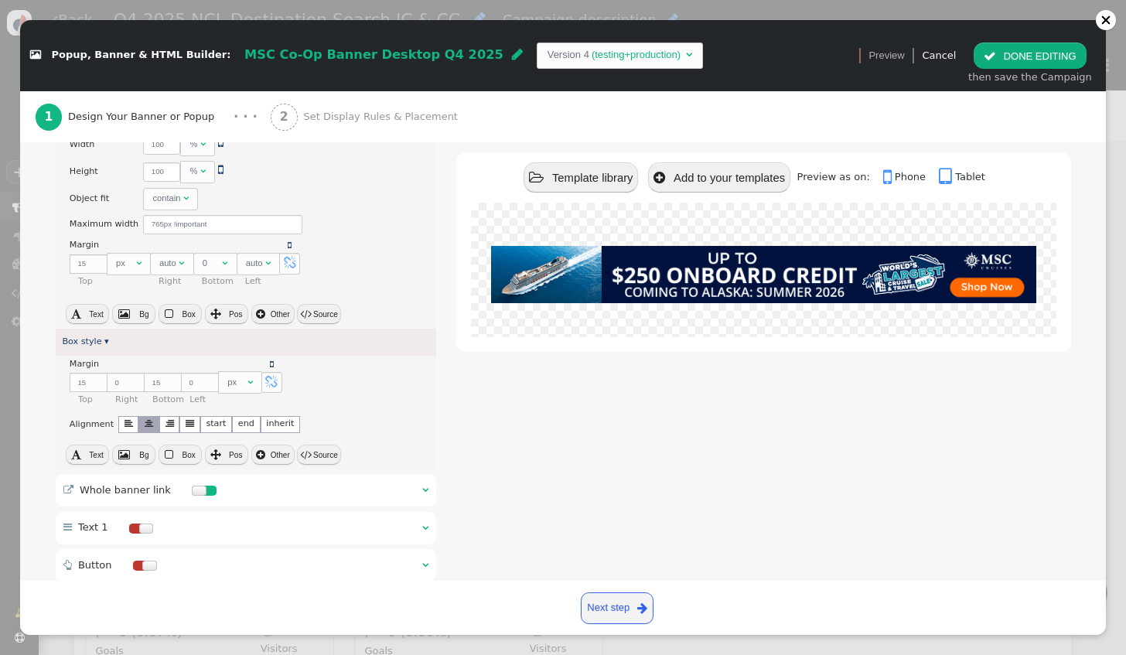
click at [366, 479] on div " Whole banner link  " at bounding box center [246, 490] width 381 height 32
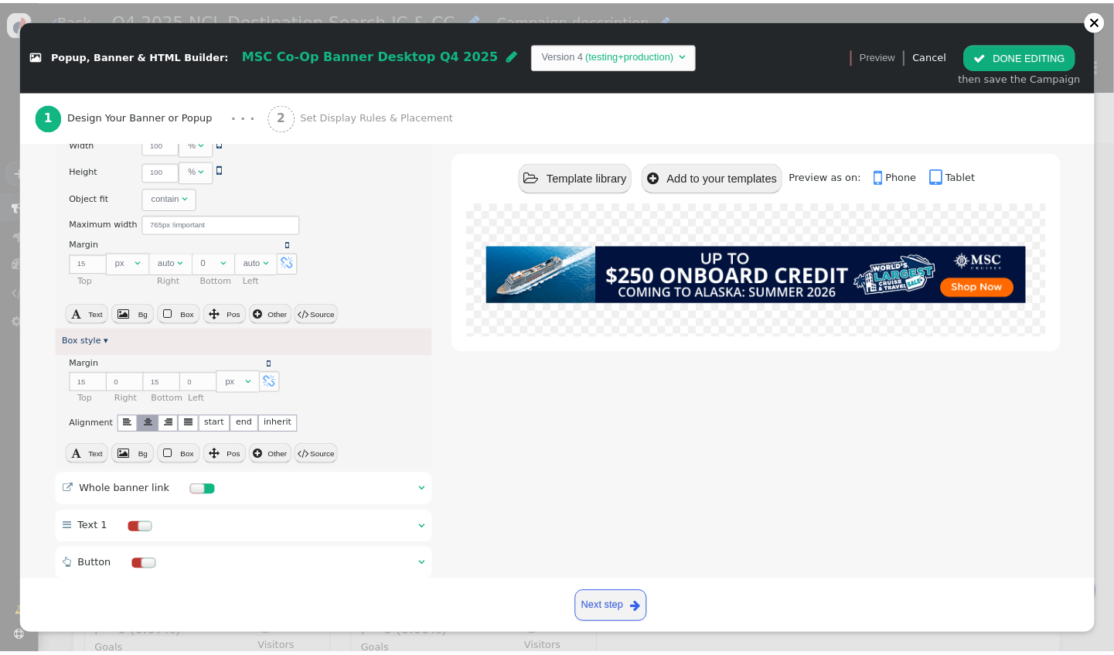
scroll to position [15, 0]
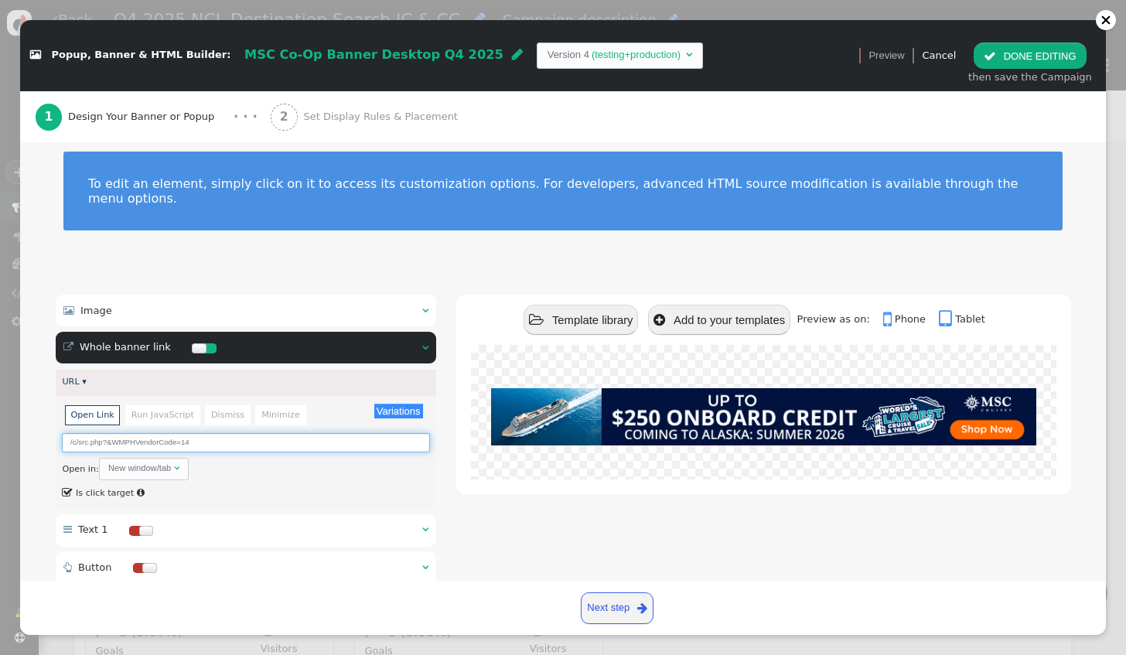
click at [203, 433] on input "/c/src.php?&WMPHVendorCode=14" at bounding box center [245, 442] width 367 height 19
type input "/c/src.php?&WMPHVendorCode=28"
click at [467, 506] on div " Template library  Add to your templates Preview as on:  Phone  Tablet" at bounding box center [763, 499] width 614 height 409
click at [365, 128] on div "2 Set Display Rules & Placement" at bounding box center [367, 116] width 193 height 51
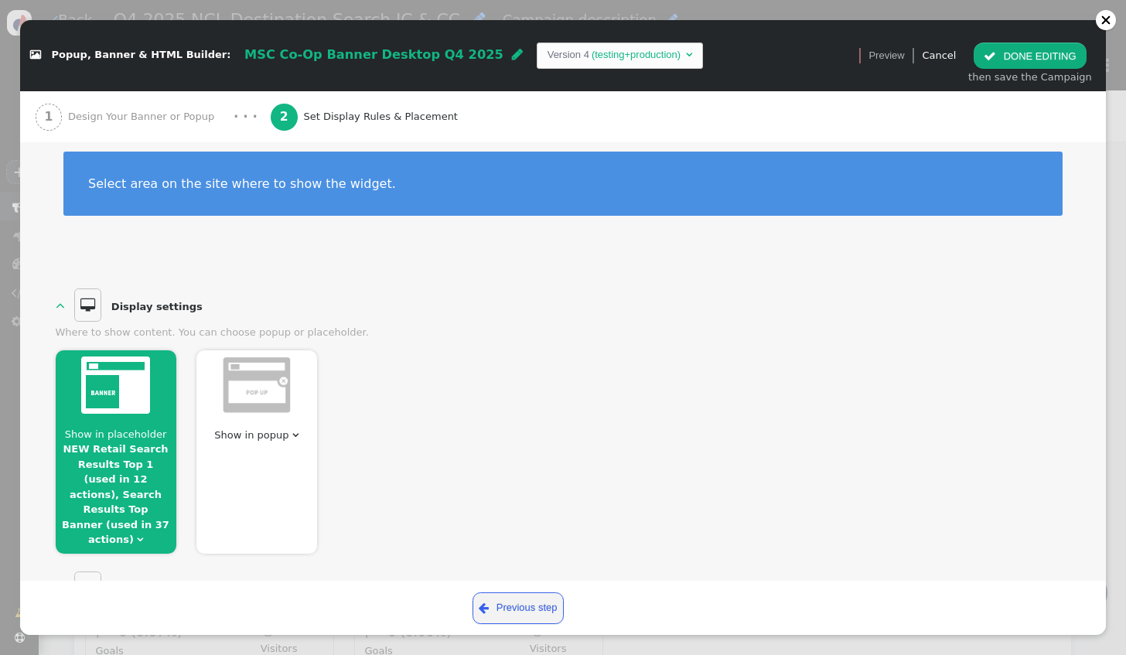
click at [145, 420] on div at bounding box center [116, 386] width 121 height 73
click at [113, 443] on link "NEW Retail Search Results Top 1 (used in 12 actions), Search Results Top Banner…" at bounding box center [115, 494] width 107 height 102
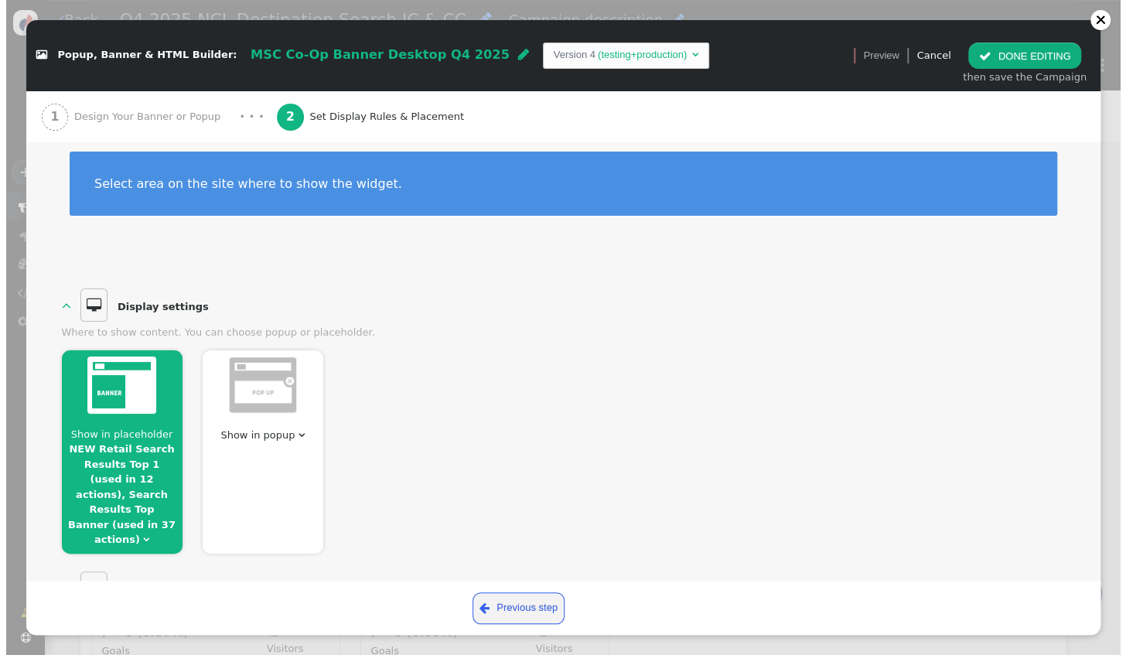
scroll to position [322, 0]
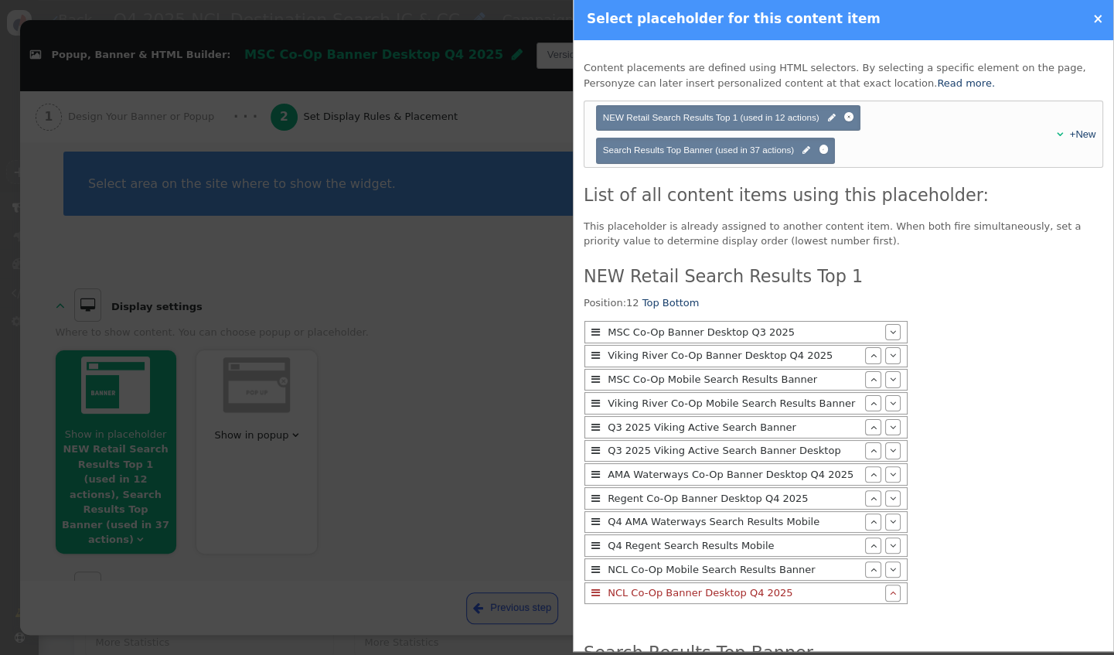
click at [383, 390] on div at bounding box center [557, 327] width 1114 height 655
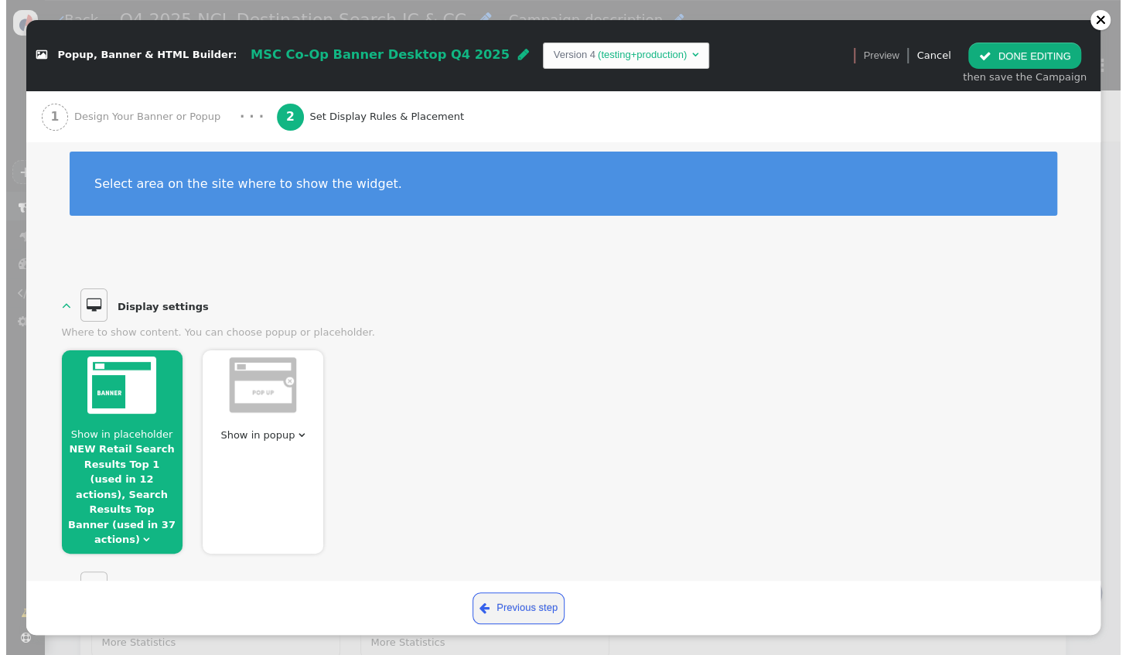
scroll to position [276, 0]
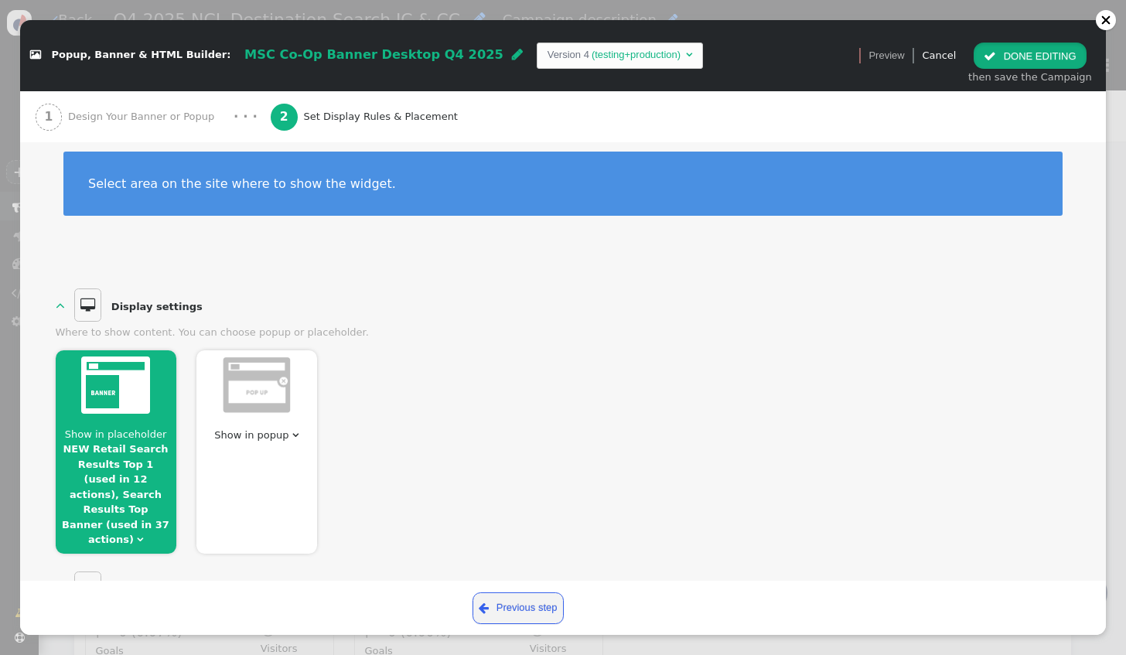
click at [1026, 57] on button " DONE EDITING" at bounding box center [1029, 56] width 112 height 26
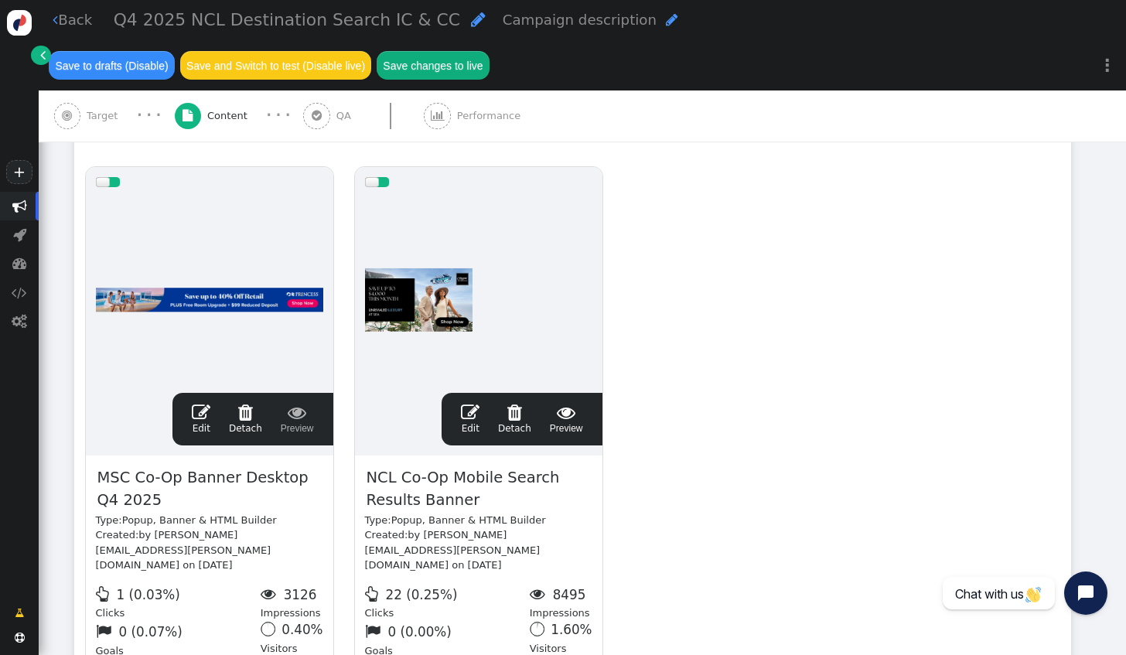
click at [475, 403] on span "" at bounding box center [470, 412] width 19 height 19
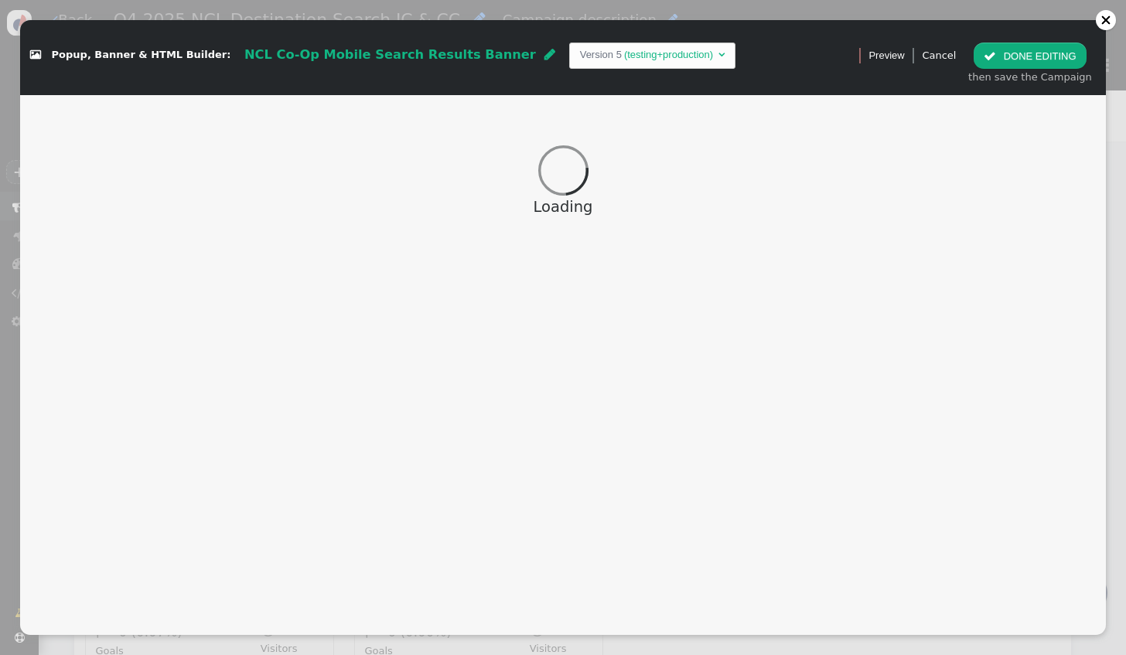
click at [544, 57] on span "" at bounding box center [549, 54] width 11 height 12
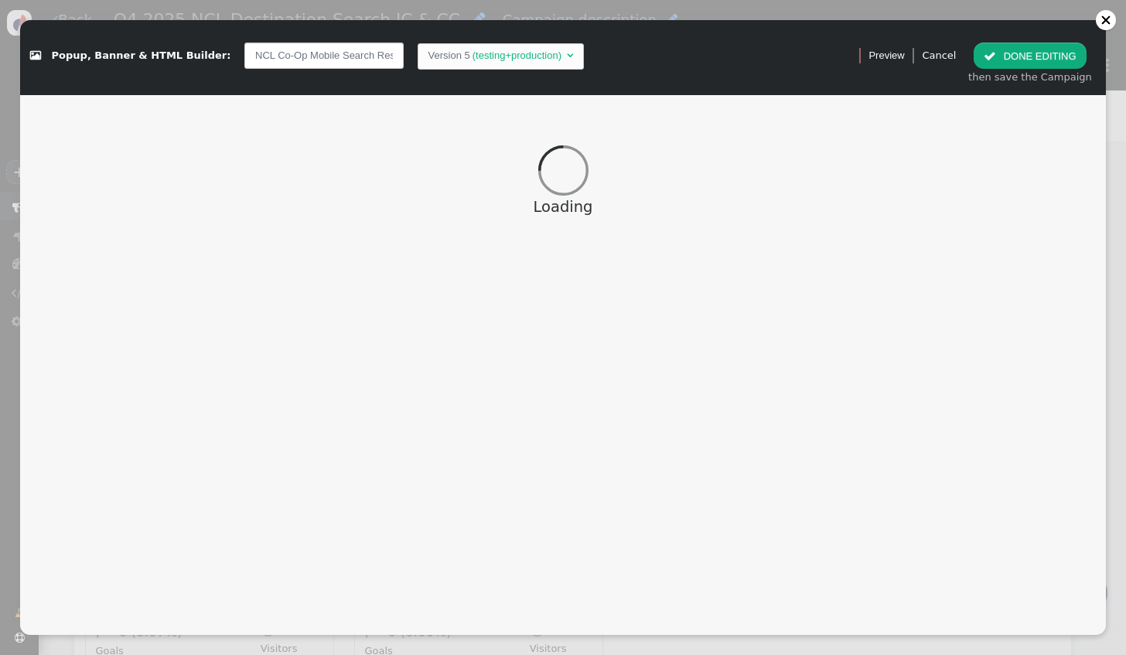
scroll to position [0, 53]
click at [248, 59] on input "NCL Co-Op Mobile Search Results Banner" at bounding box center [323, 56] width 159 height 26
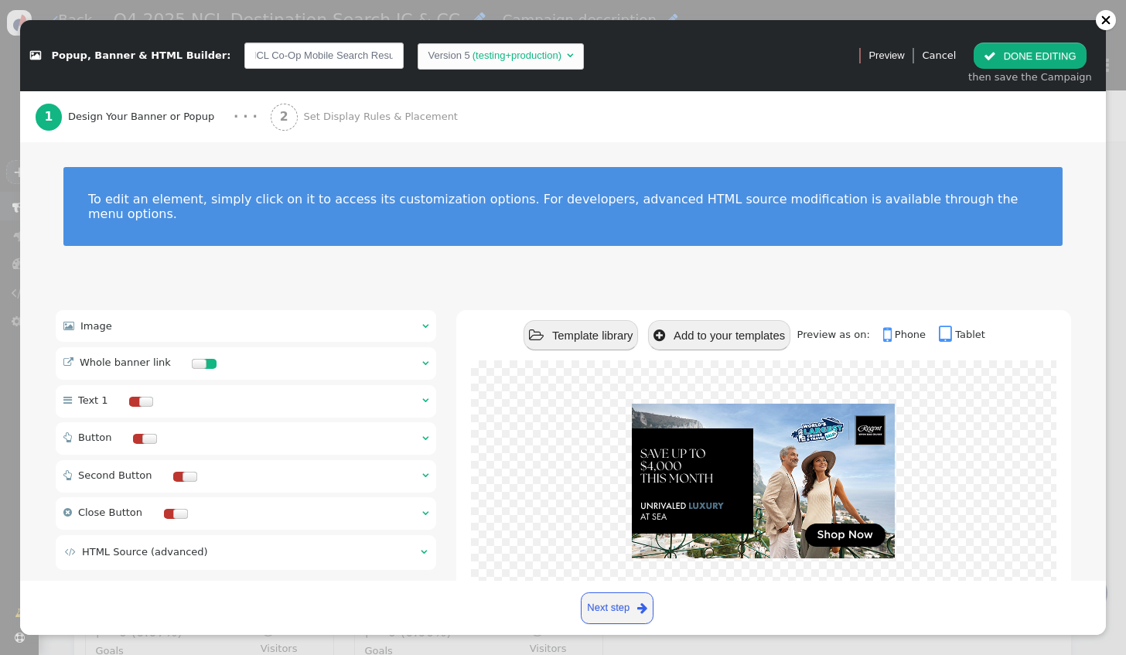
scroll to position [0, 0]
type input "MSC Co-Op Mobile Search Results Banner"
click at [267, 315] on div " Image  " at bounding box center [246, 326] width 381 height 32
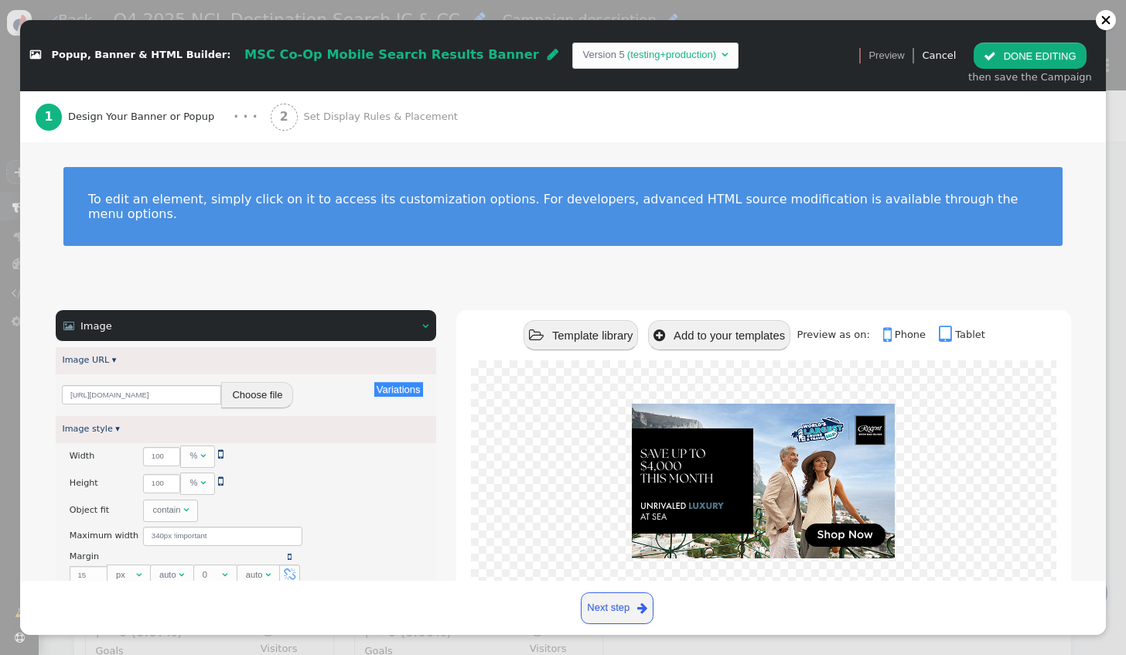
click at [240, 382] on button "Choose file" at bounding box center [257, 395] width 72 height 26
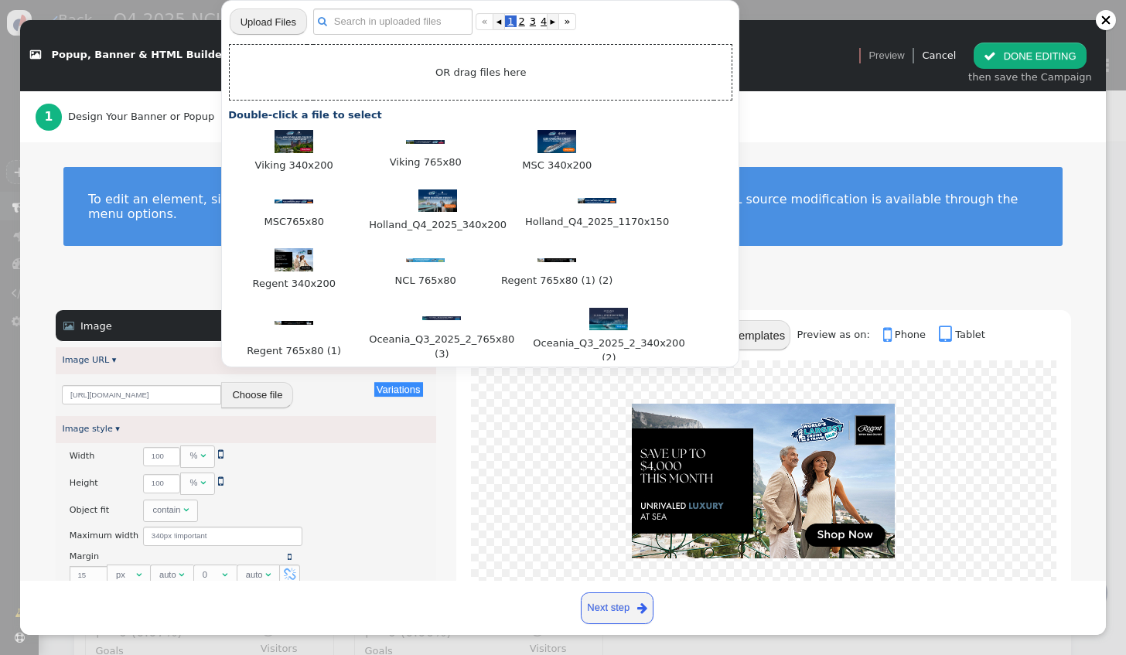
scroll to position [276, 0]
click at [563, 153] on div at bounding box center [557, 143] width 116 height 27
click at [541, 145] on img at bounding box center [556, 141] width 39 height 23
type input "[URL][DOMAIN_NAME]"
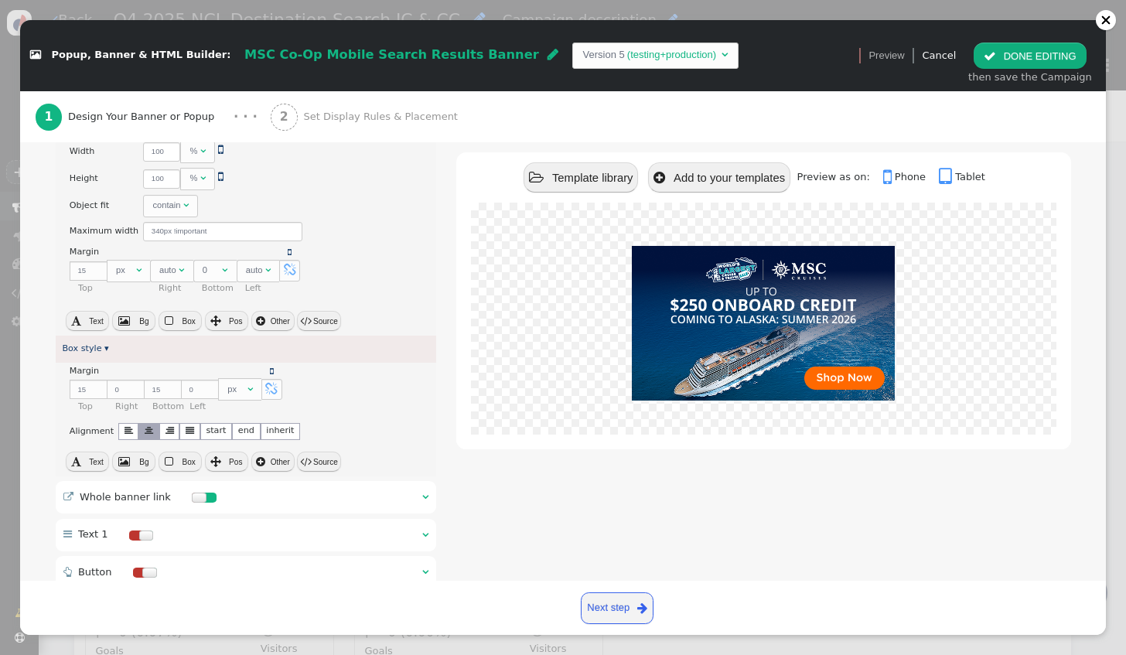
scroll to position [305, 0]
click at [254, 480] on div " Whole banner link  " at bounding box center [246, 496] width 381 height 32
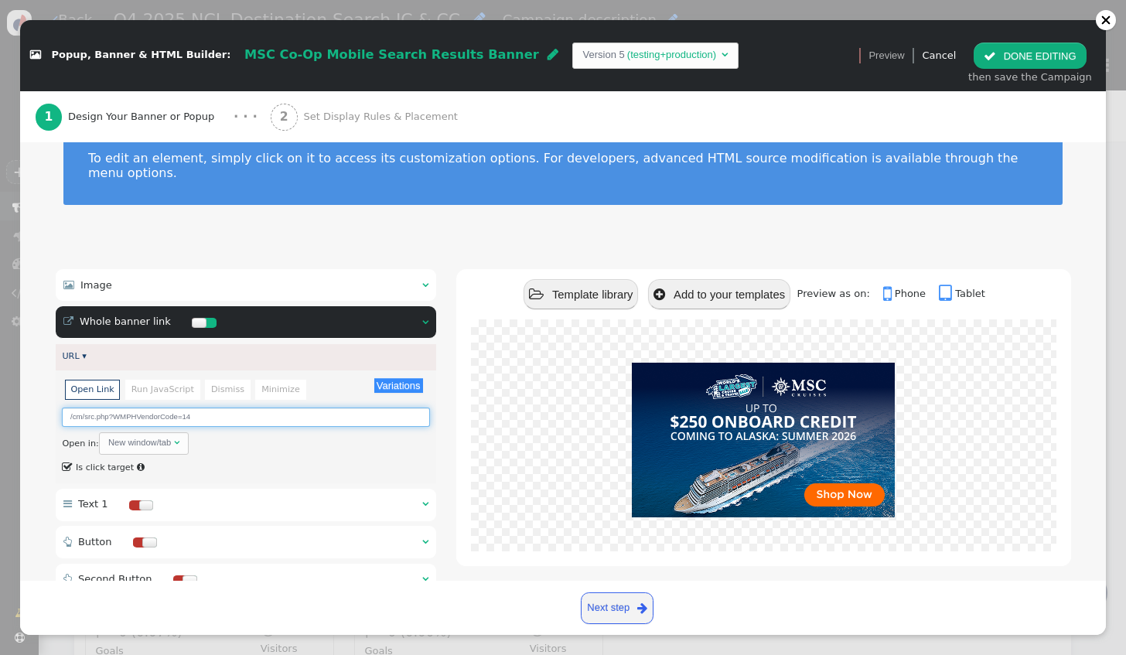
click at [207, 407] on input "/cm/src.php?WMPHVendorCode=14" at bounding box center [245, 416] width 367 height 19
type input "/cm/src.php?WMPHVendorCode=28"
click at [1013, 68] on button " DONE EDITING" at bounding box center [1029, 56] width 112 height 26
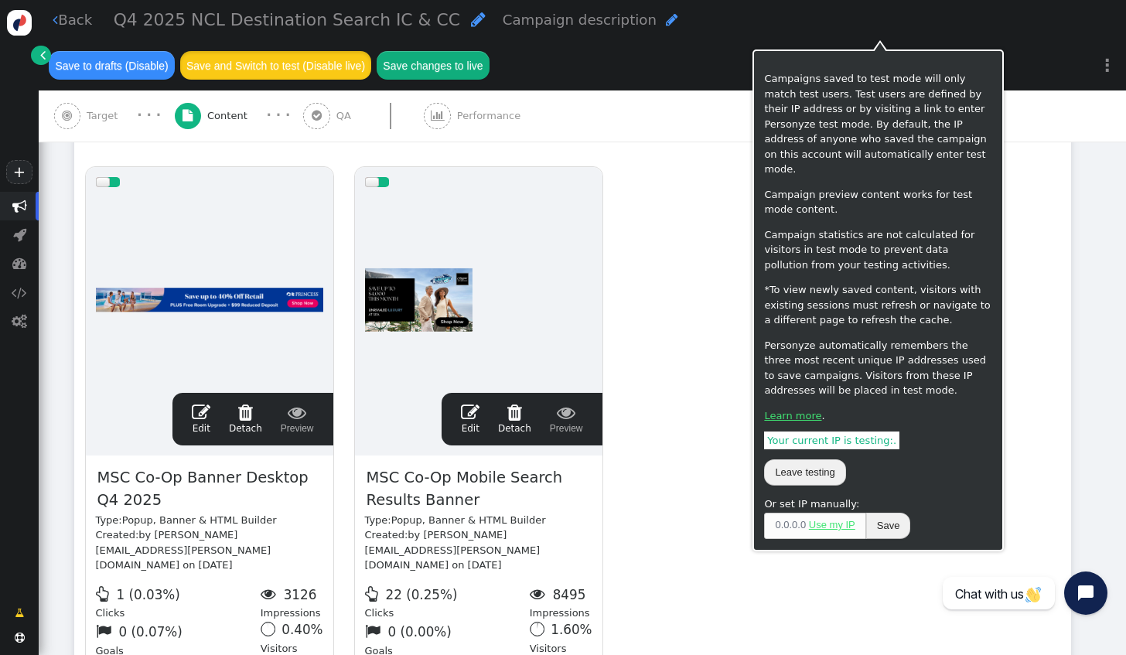
click at [372, 51] on button "Save and Switch to test (Disable live)" at bounding box center [276, 65] width 192 height 28
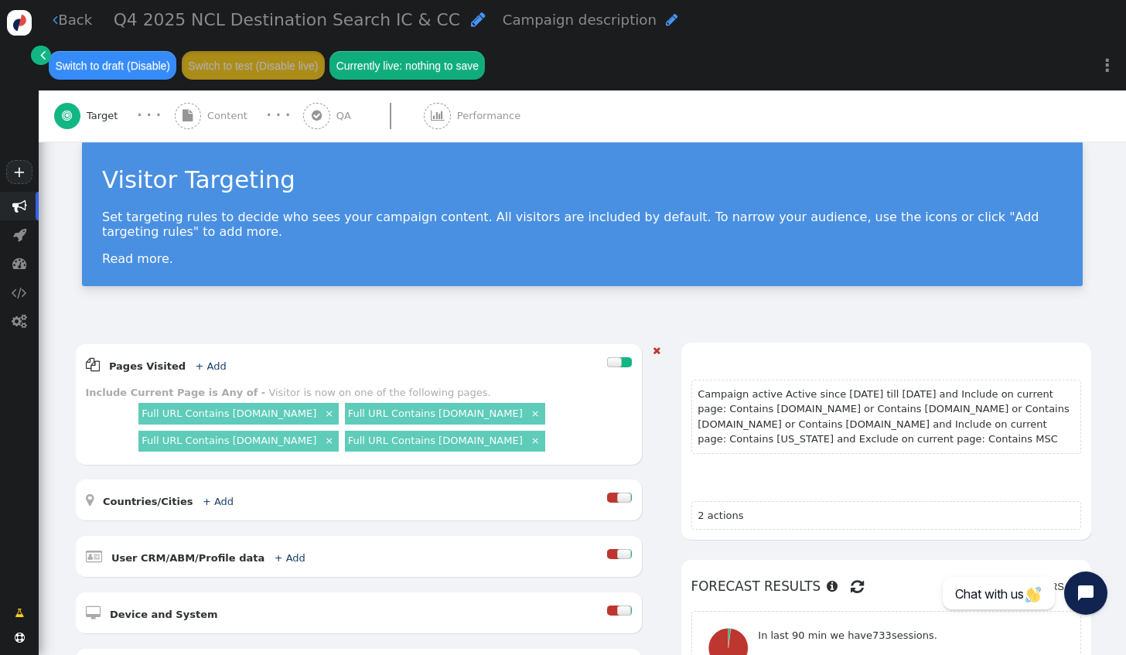
scroll to position [24, 0]
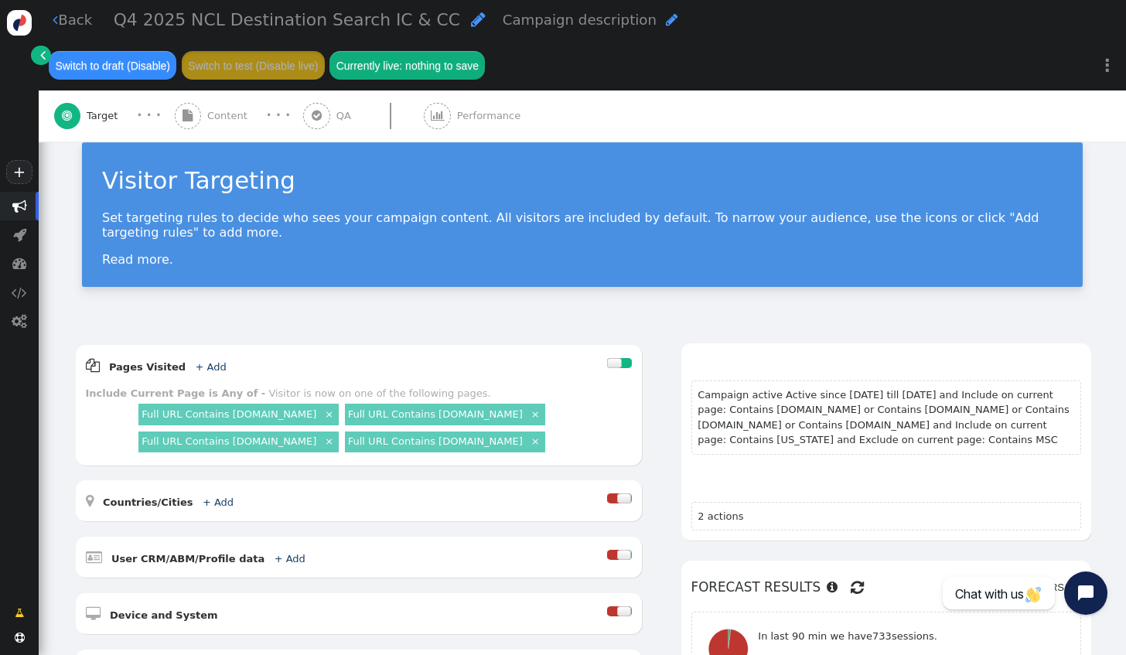
click at [213, 108] on span "Content" at bounding box center [230, 115] width 46 height 15
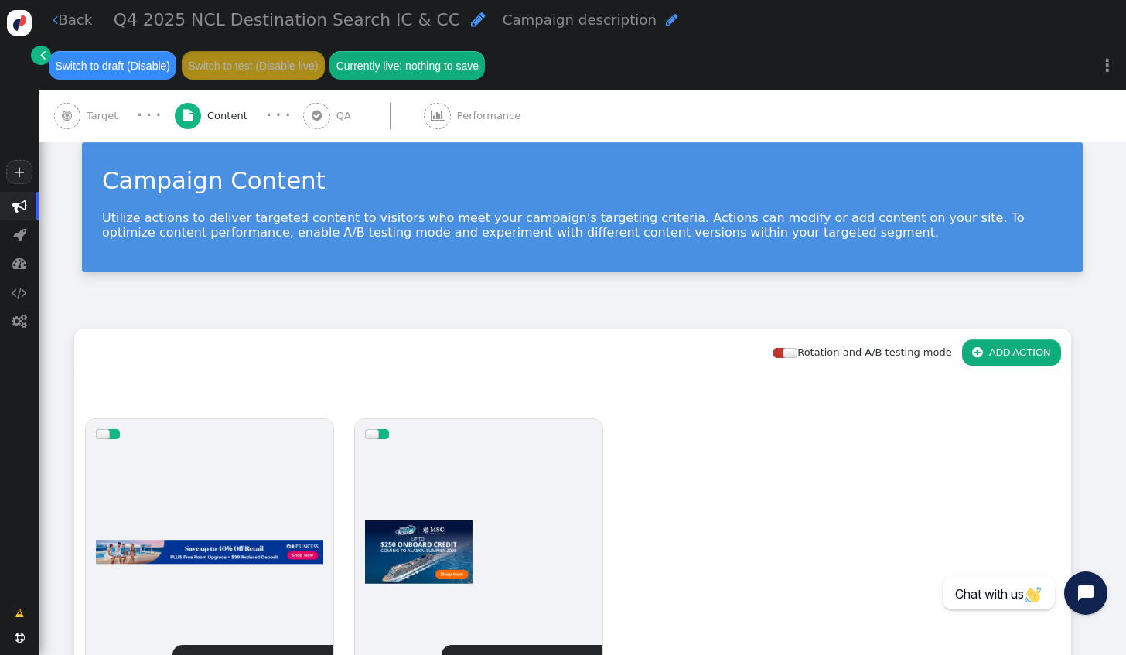
scroll to position [0, 0]
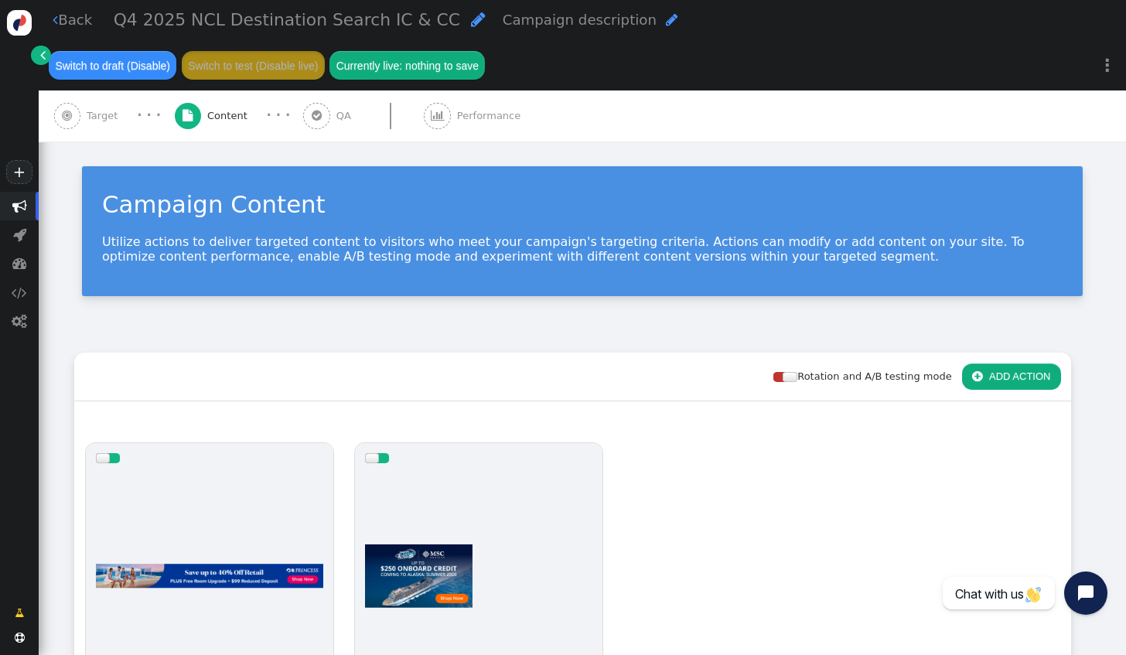
click at [433, 33] on div "Q4 2025 NCL Destination Search IC & CC " at bounding box center [300, 20] width 372 height 26
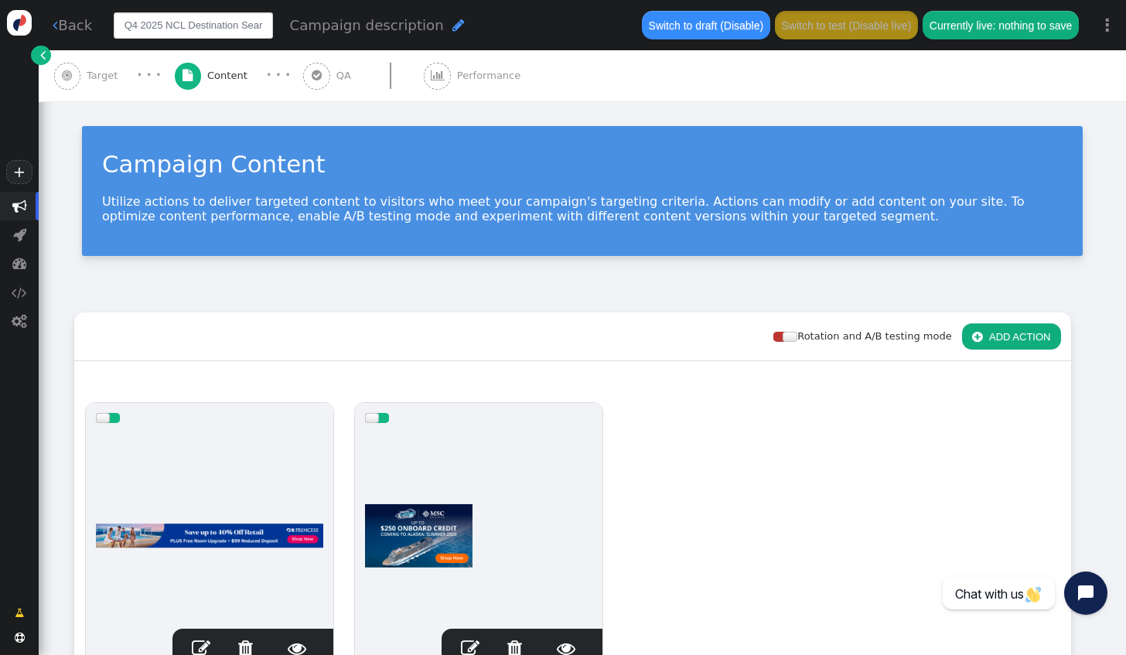
scroll to position [0, 50]
click at [132, 25] on input "Q4 2025 NCL Destination Search IC & CC" at bounding box center [193, 25] width 159 height 26
type input "Q4 2025 MSC Destination Search IC & CC"
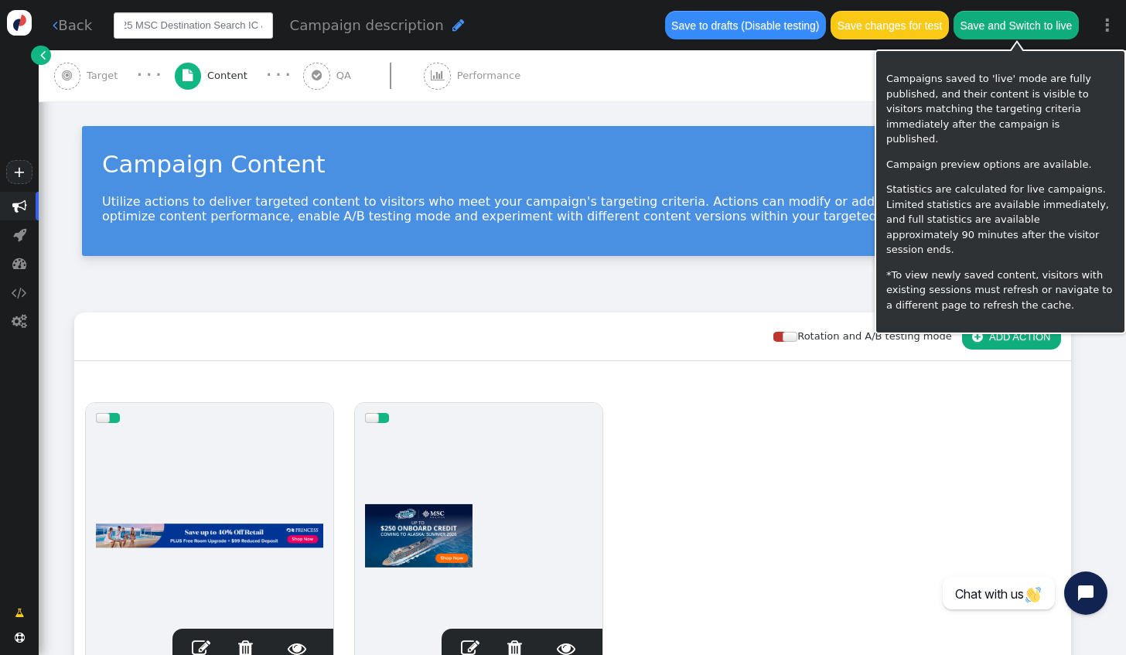
click at [1016, 30] on button "Save and Switch to live" at bounding box center [1015, 25] width 125 height 28
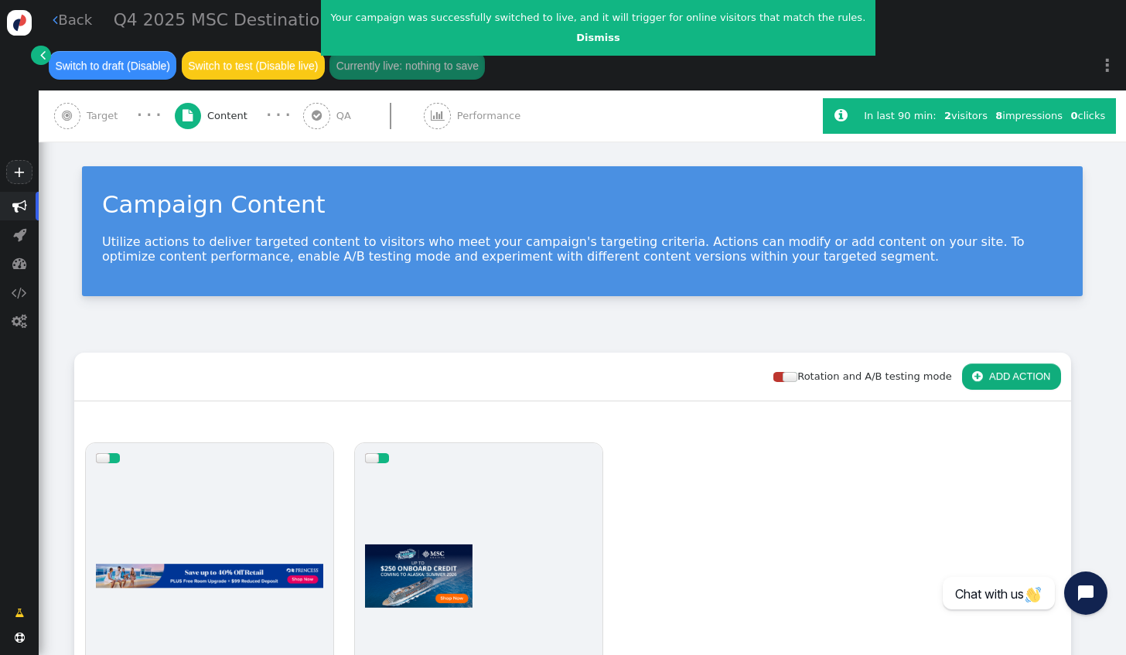
click at [109, 108] on span "Target" at bounding box center [105, 115] width 37 height 15
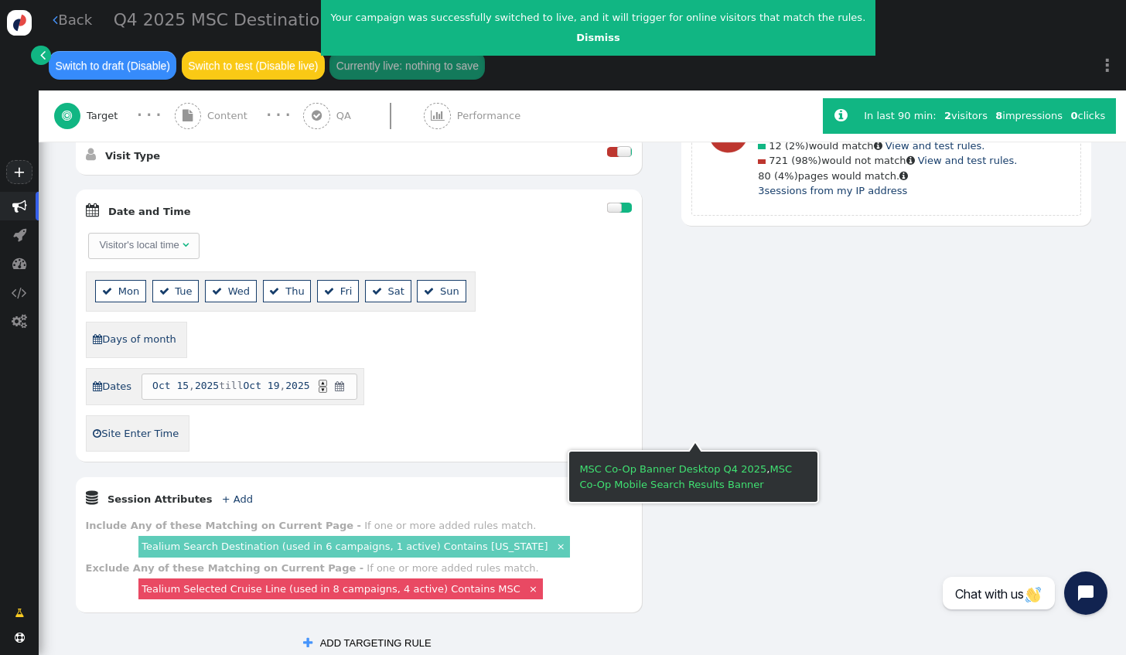
scroll to position [541, 0]
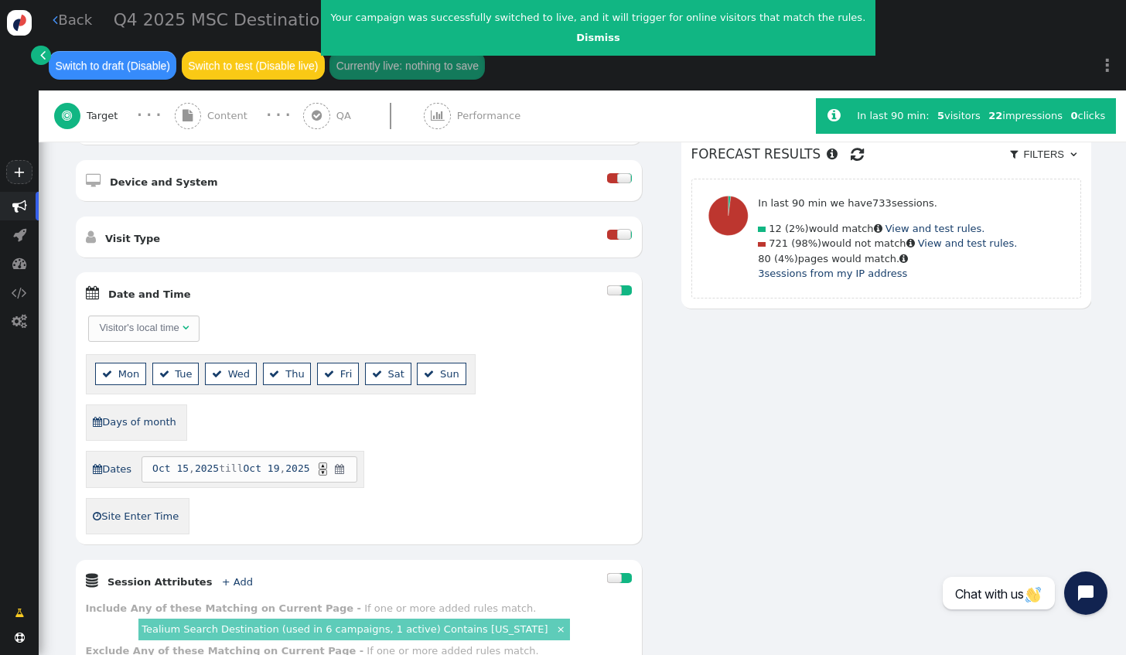
scroll to position [456, 0]
